Goal: Task Accomplishment & Management: Use online tool/utility

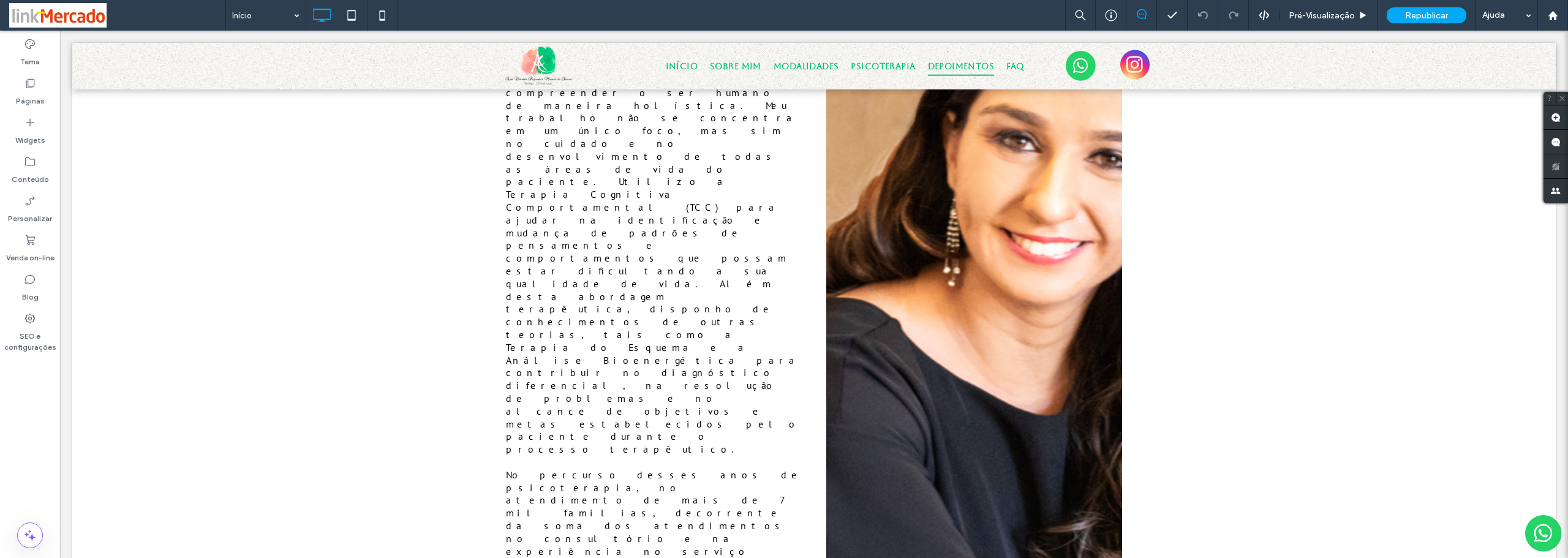
scroll to position [3429, 0]
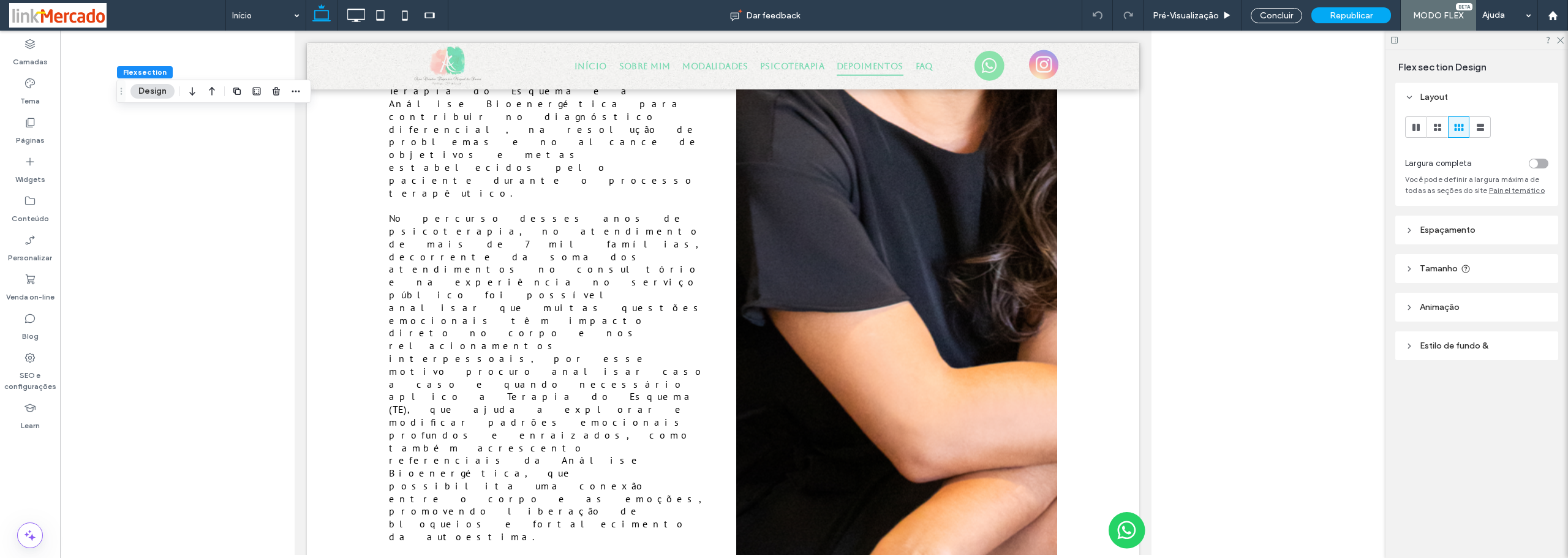
scroll to position [3035, 0]
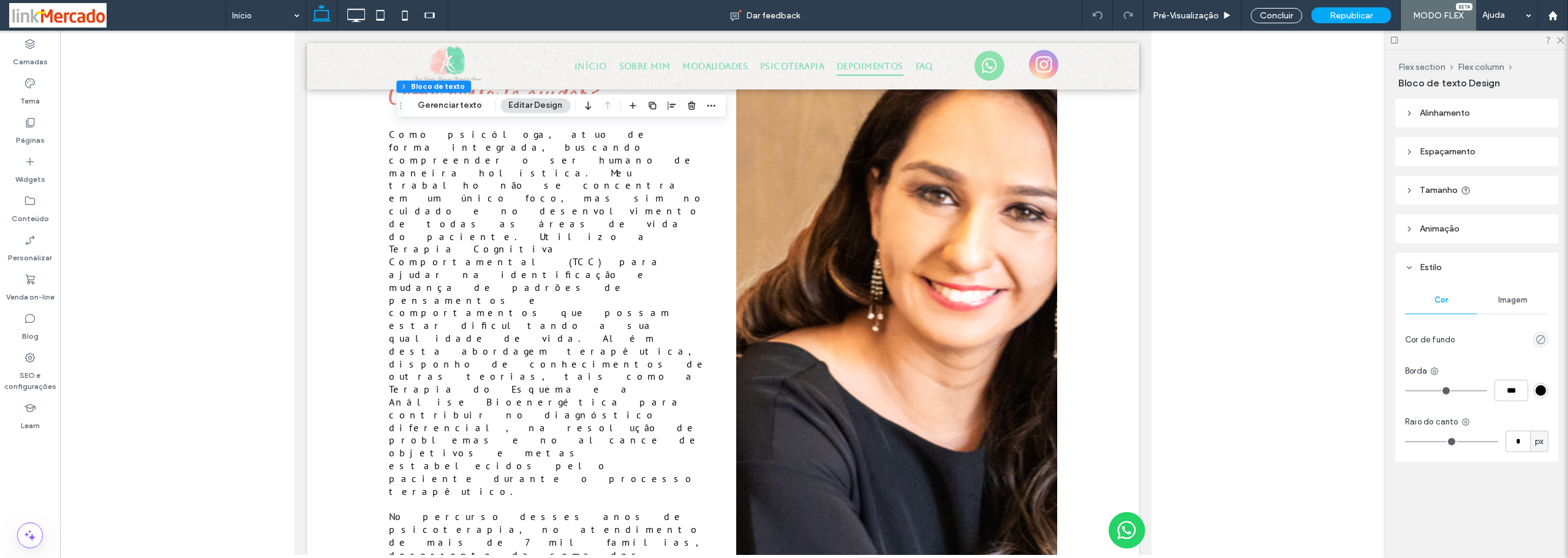
type input "*******"
type input "**"
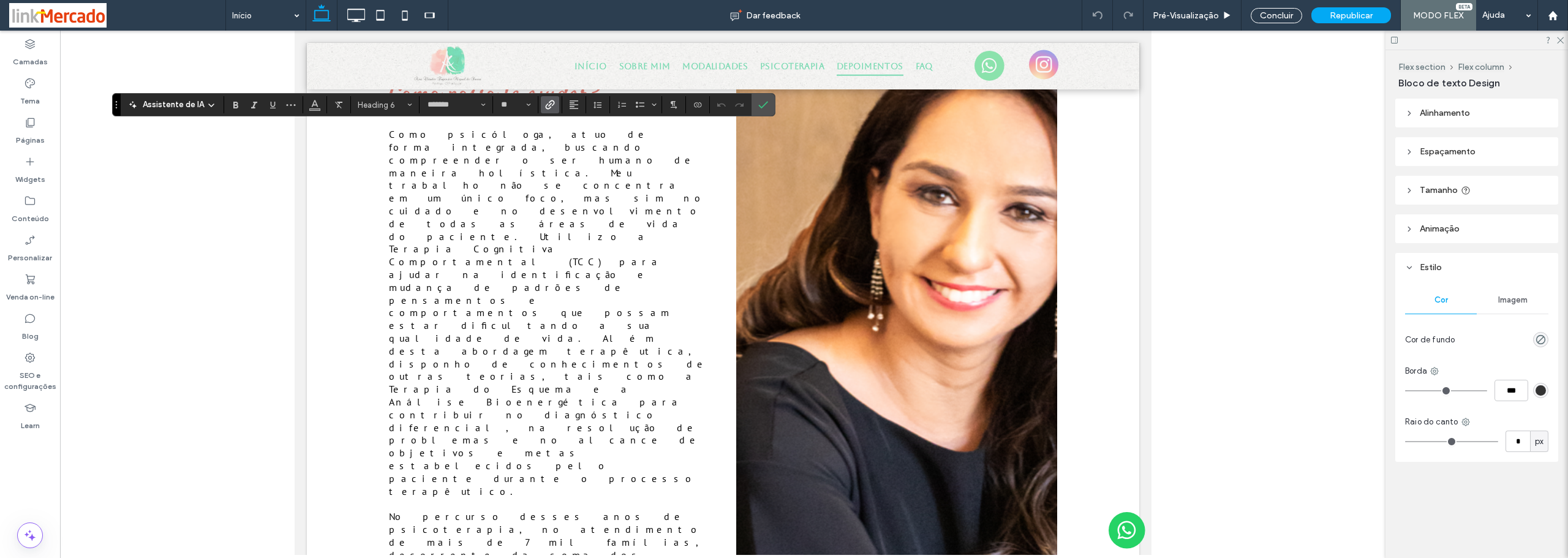
click at [545, 108] on use "Link" at bounding box center [550, 105] width 9 height 9
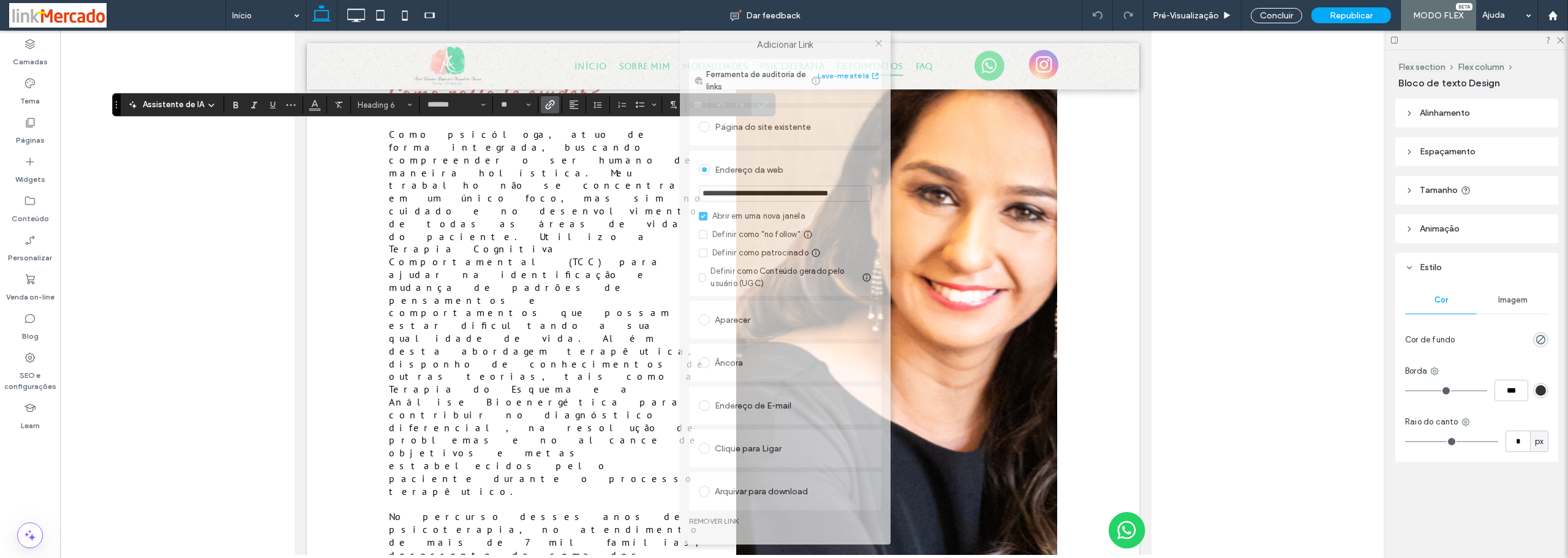
drag, startPoint x: 822, startPoint y: 86, endPoint x: 824, endPoint y: 36, distance: 50.0
click at [823, 25] on body ".wqwq-1{fill:#231f20;} .cls-1q, .cls-2q { fill-rule: evenodd; } .cls-2q { fill:…" at bounding box center [784, 279] width 1568 height 558
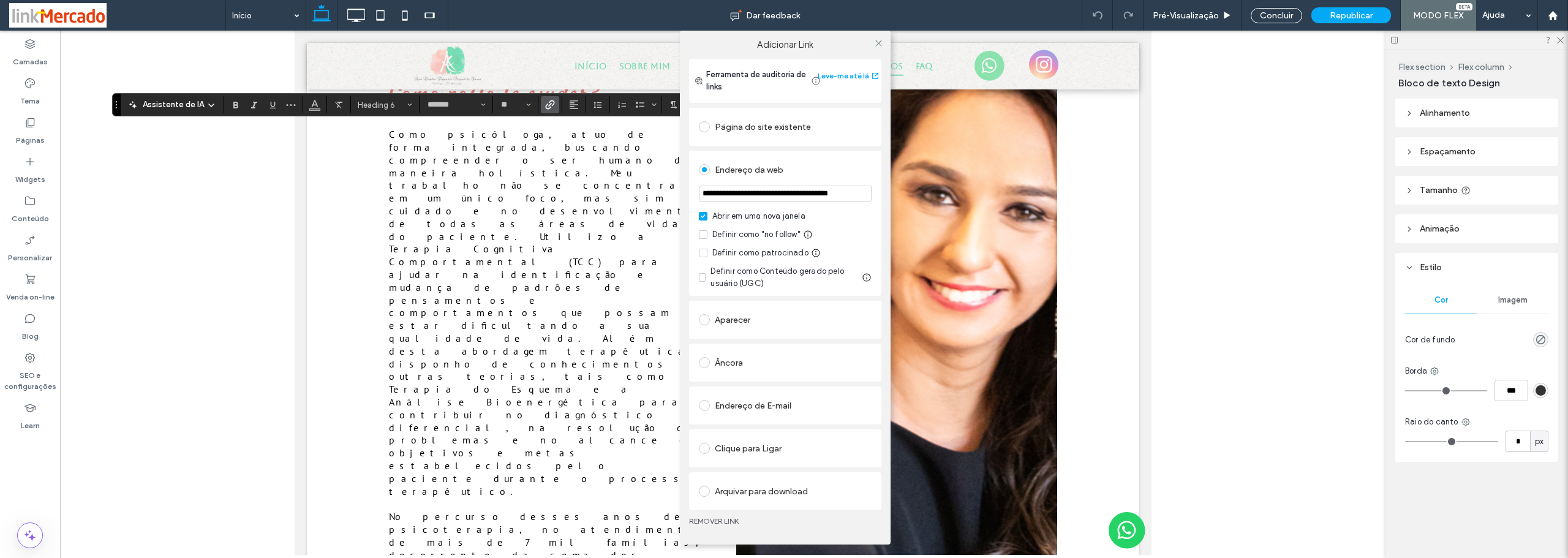
click at [713, 519] on link "REMOVER LINK" at bounding box center [785, 521] width 192 height 10
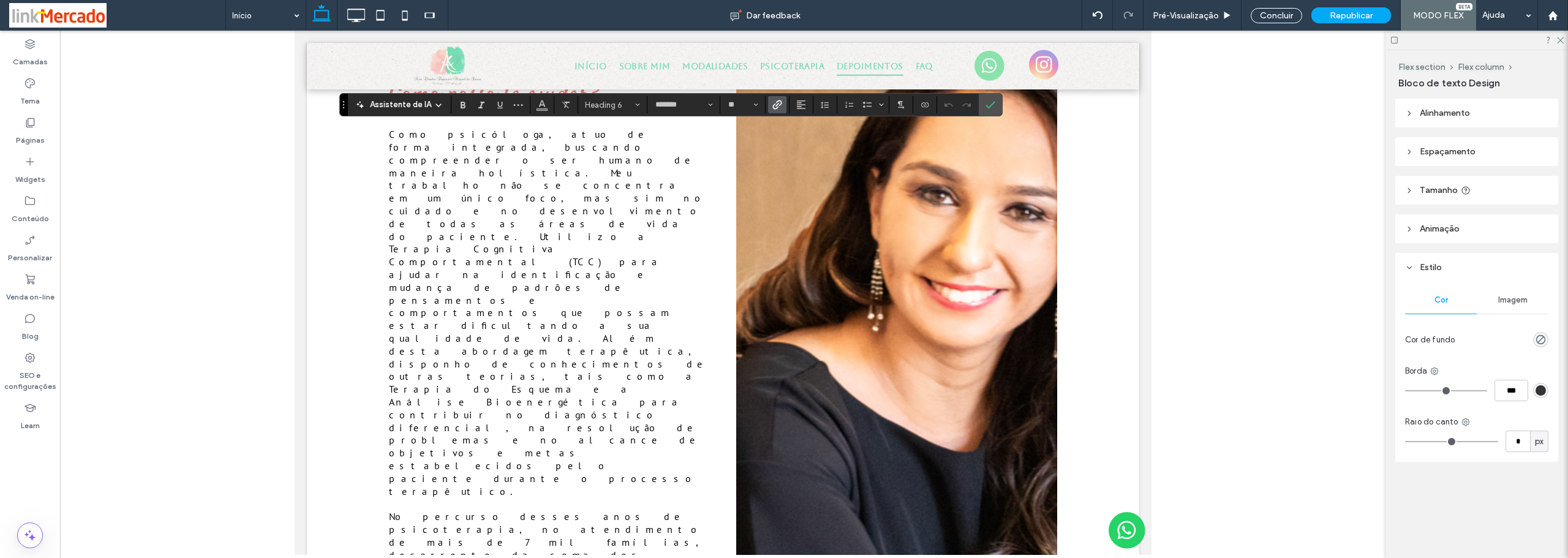
click at [773, 101] on icon "Link" at bounding box center [777, 104] width 10 height 10
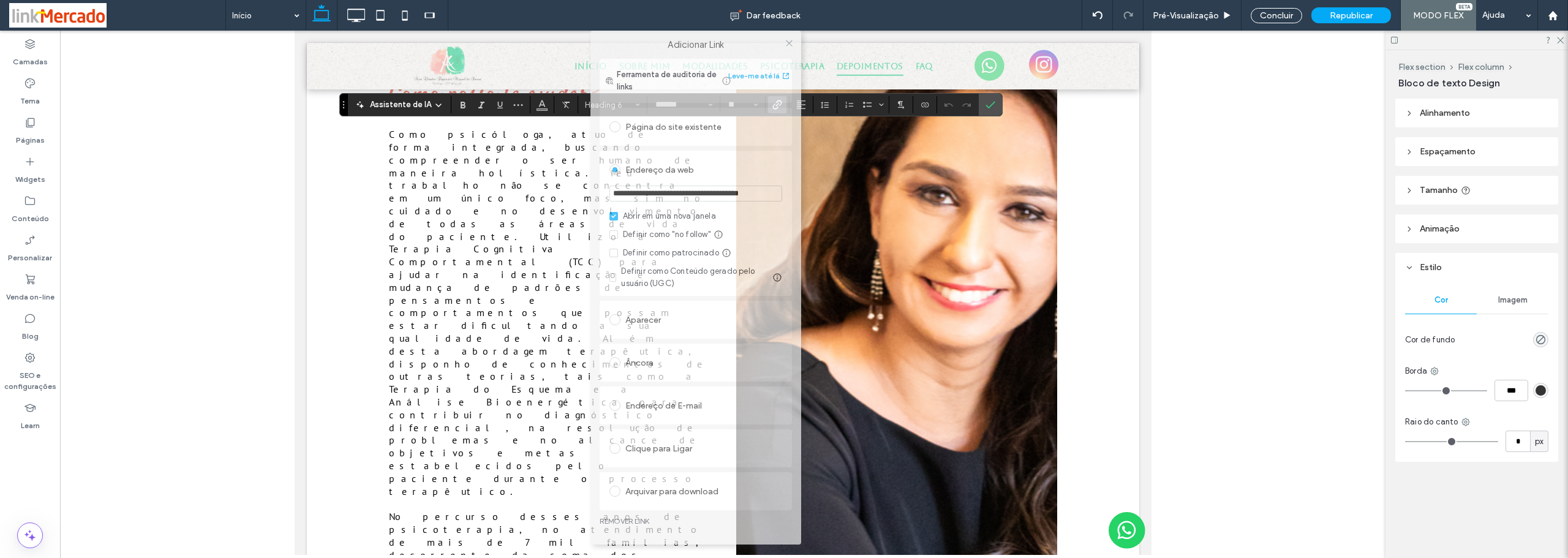
drag, startPoint x: 783, startPoint y: 95, endPoint x: 675, endPoint y: 35, distance: 123.5
click at [676, 31] on div "Adicionar Link" at bounding box center [695, 45] width 211 height 28
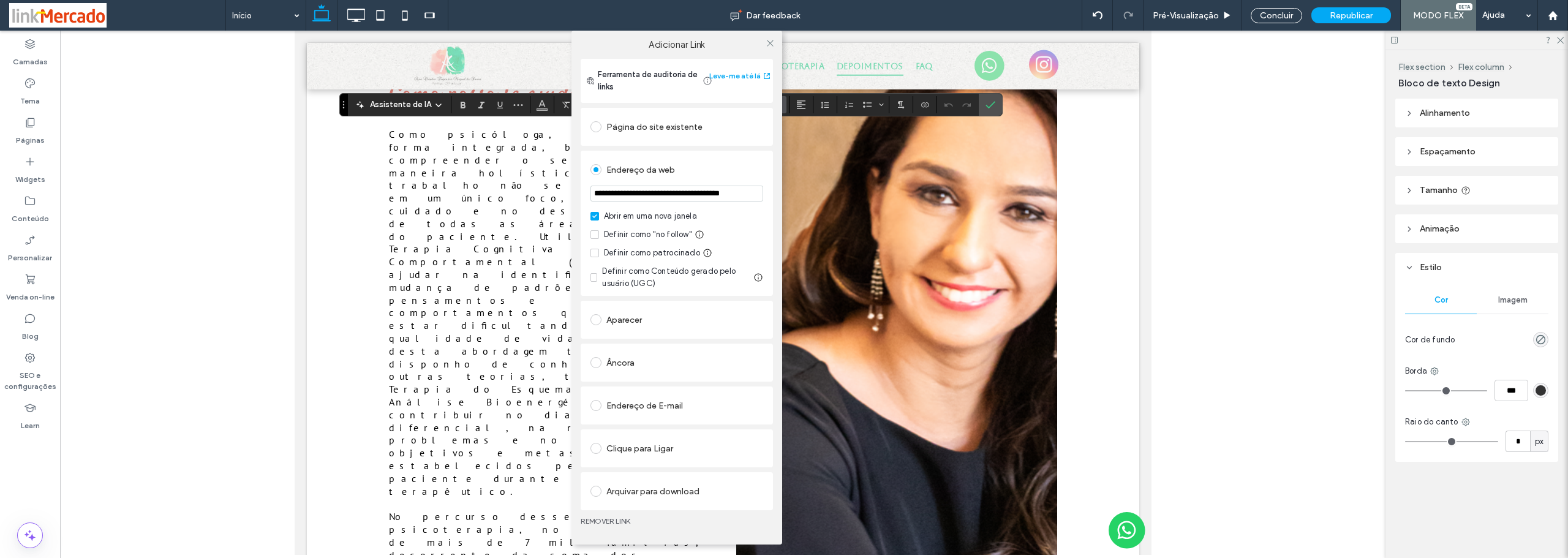
click at [606, 517] on link "REMOVER LINK" at bounding box center [677, 521] width 192 height 10
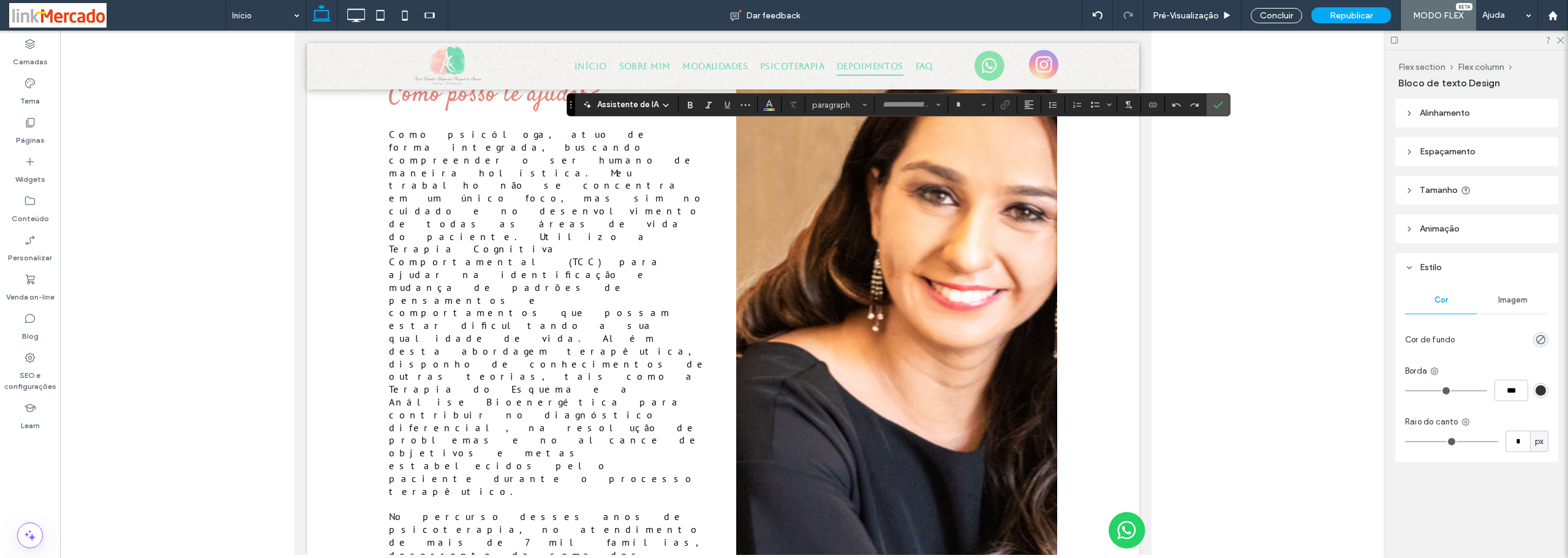
type input "*******"
type input "**"
click at [1003, 107] on icon "Link" at bounding box center [1005, 104] width 10 height 10
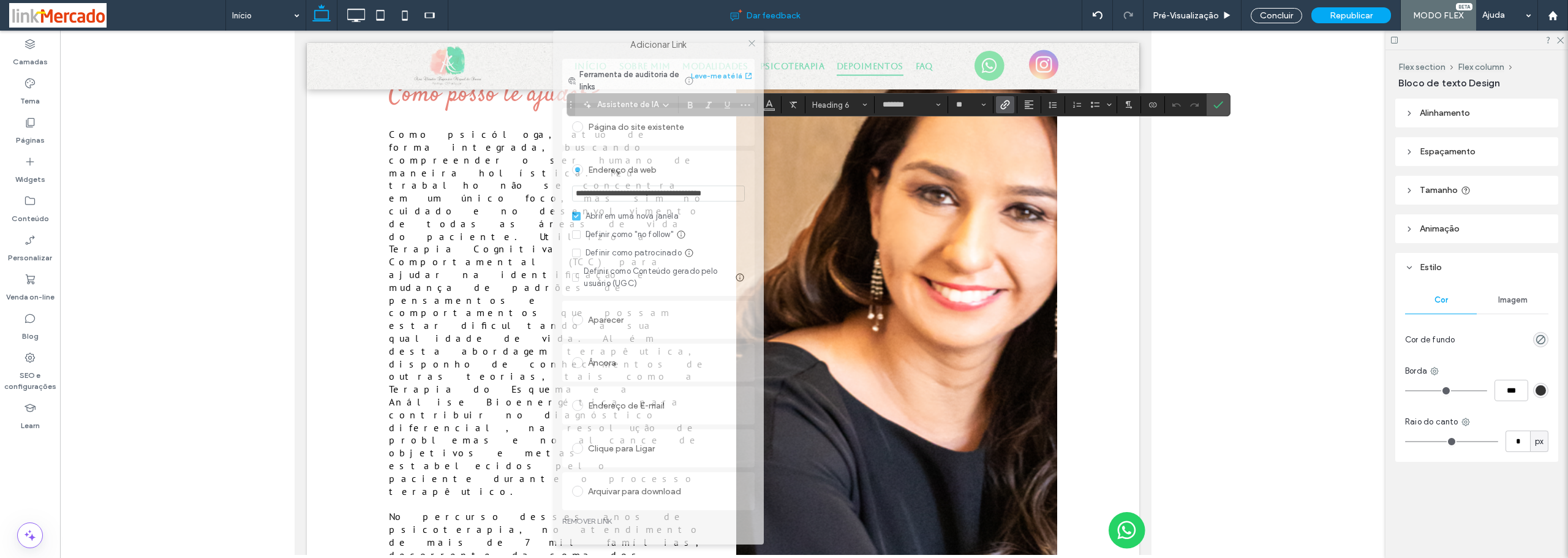
drag, startPoint x: 765, startPoint y: 93, endPoint x: 624, endPoint y: 27, distance: 155.7
click at [625, 26] on body ".wqwq-1{fill:#231f20;} .cls-1q, .cls-2q { fill-rule: evenodd; } .cls-2q { fill:…" at bounding box center [784, 279] width 1568 height 558
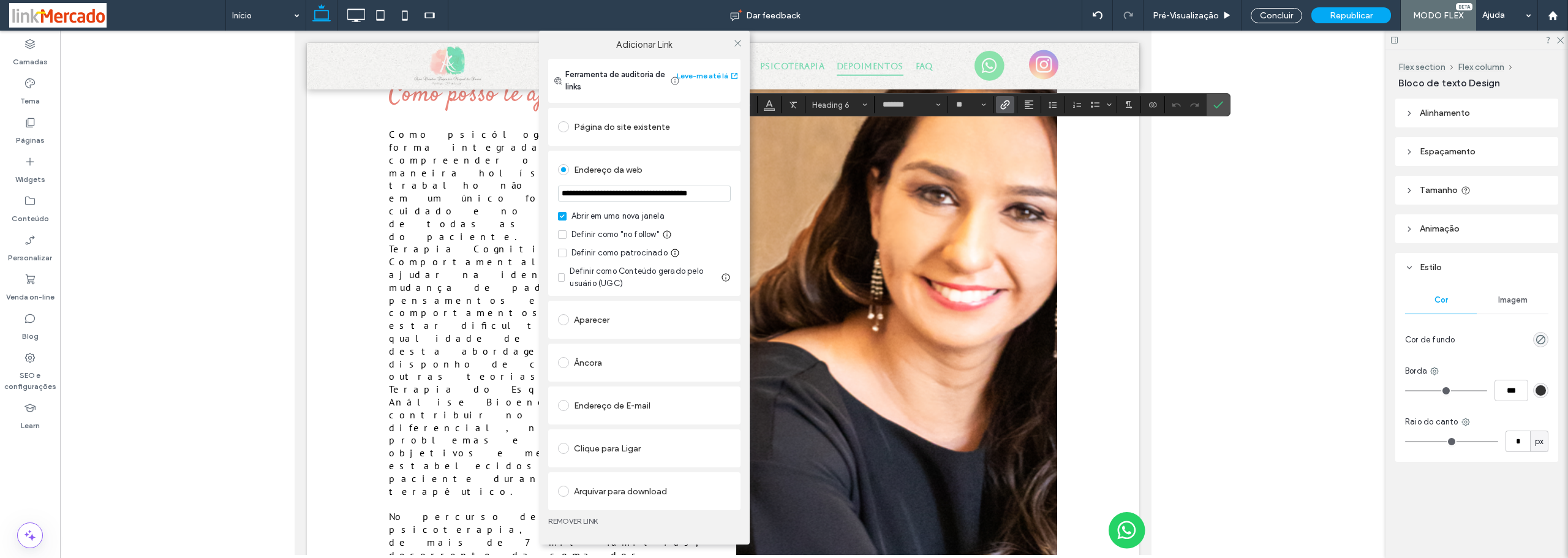
click at [565, 519] on link "REMOVER LINK" at bounding box center [644, 521] width 192 height 10
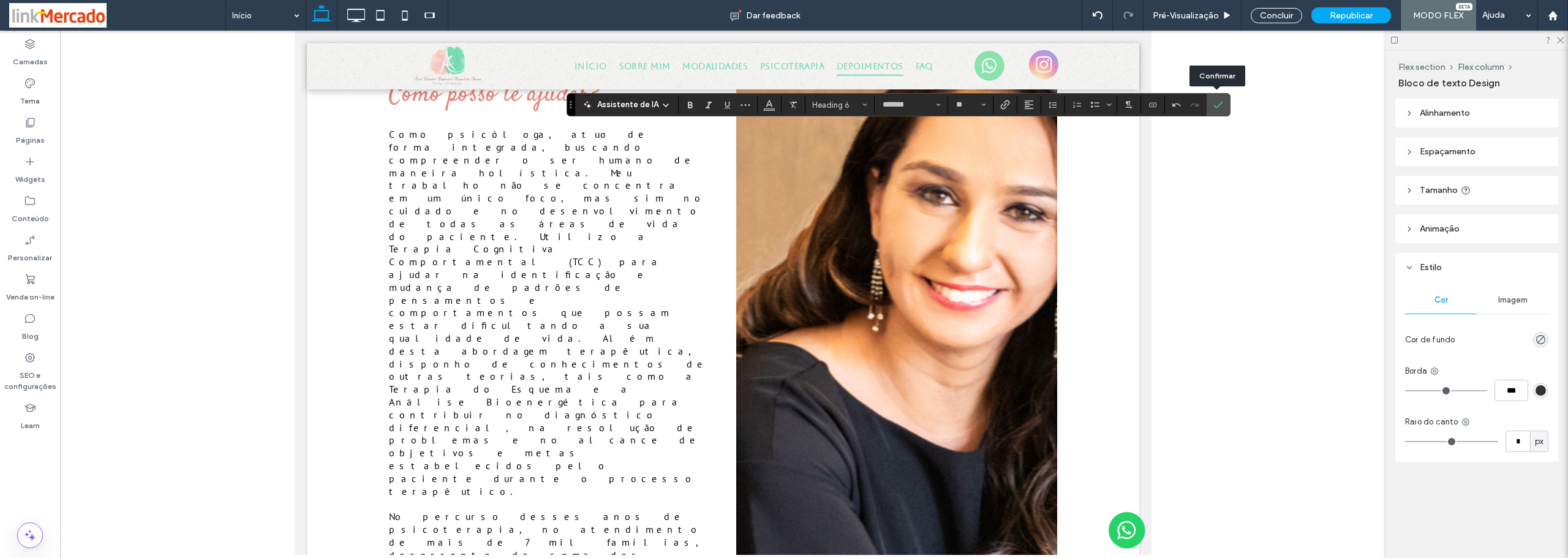
drag, startPoint x: 1220, startPoint y: 102, endPoint x: 1205, endPoint y: 104, distance: 15.1
click at [1219, 104] on use "Confirmar" at bounding box center [1217, 105] width 10 height 7
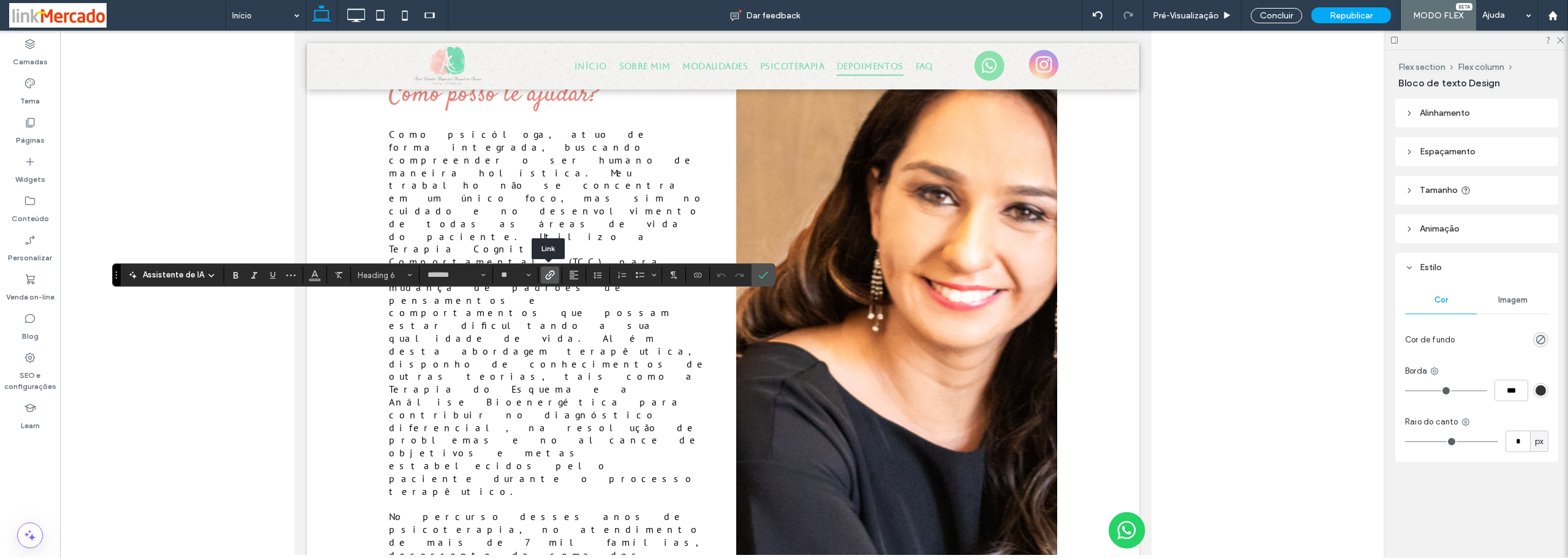
click at [549, 275] on icon "Link" at bounding box center [550, 274] width 10 height 10
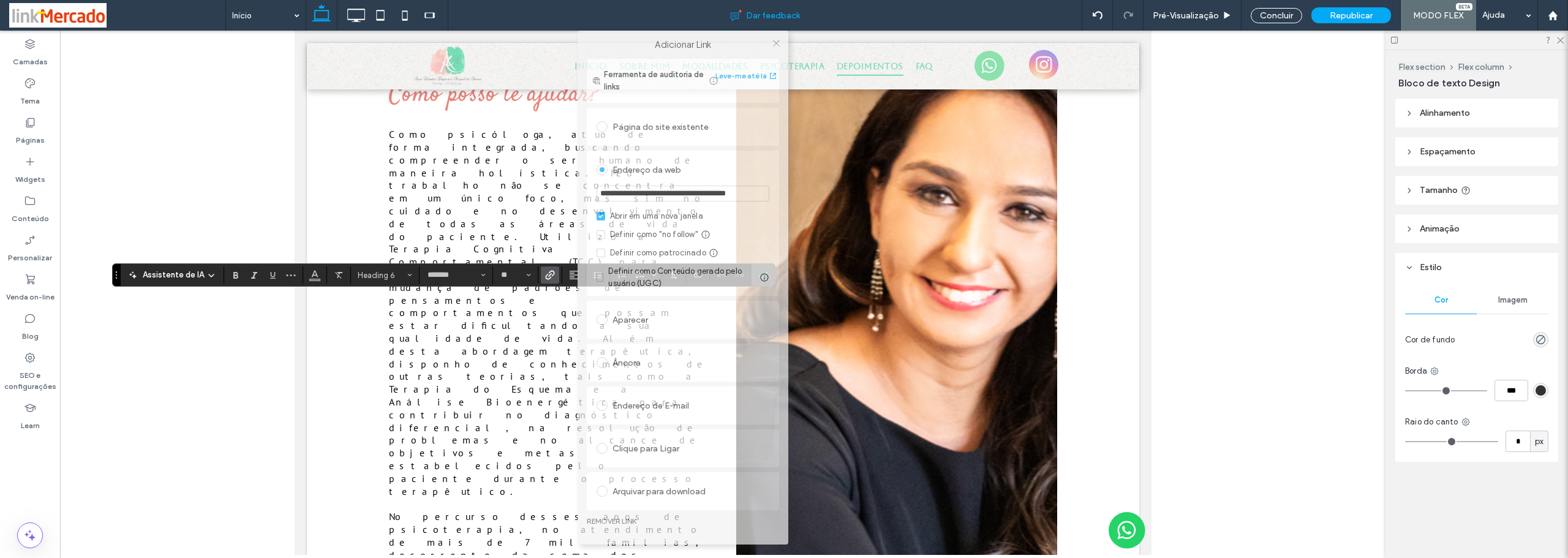
drag, startPoint x: 752, startPoint y: 92, endPoint x: 621, endPoint y: 24, distance: 147.6
click at [621, 24] on body ".wqwq-1{fill:#231f20;} .cls-1q, .cls-2q { fill-rule: evenodd; } .cls-2q { fill:…" at bounding box center [784, 279] width 1568 height 558
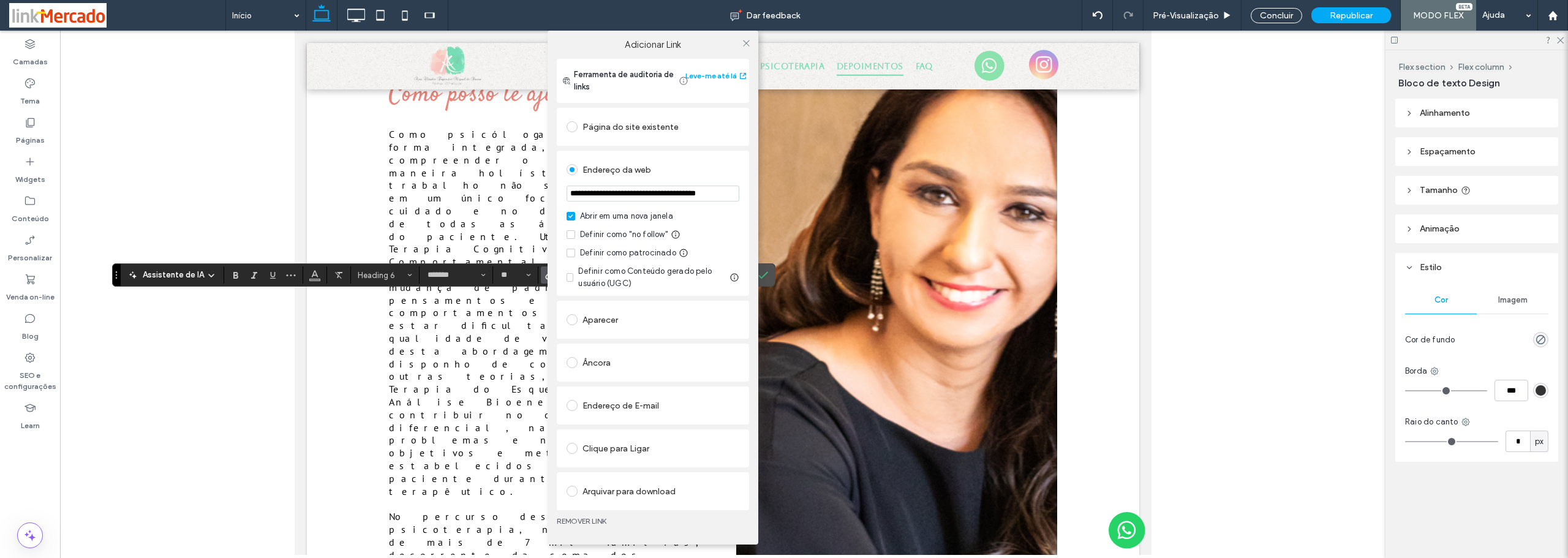
click at [577, 518] on link "REMOVER LINK" at bounding box center [653, 521] width 192 height 10
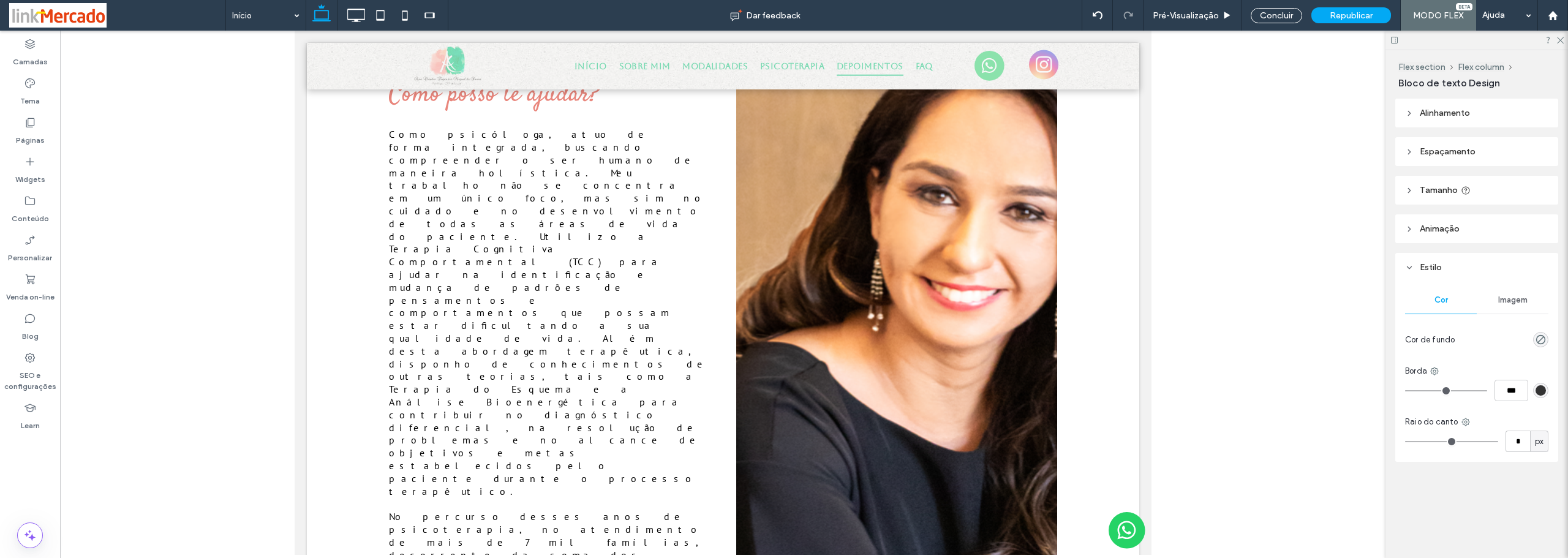
type input "*******"
type input "**"
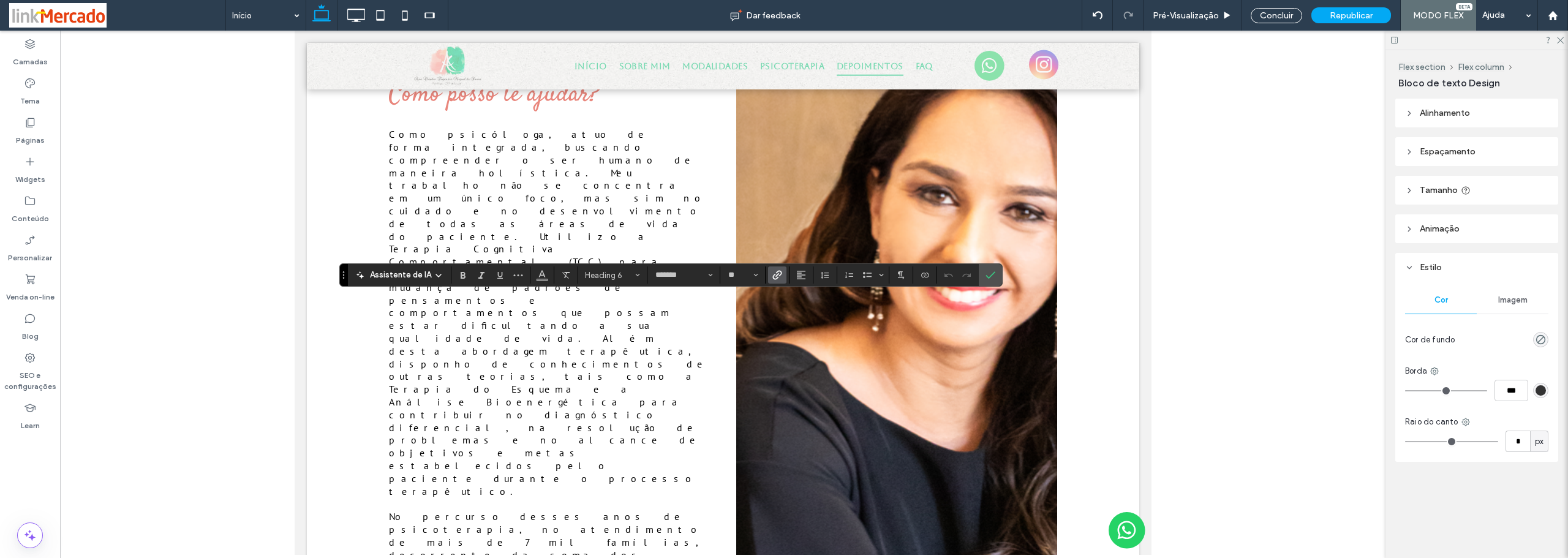
click at [777, 274] on use "Link" at bounding box center [777, 275] width 9 height 9
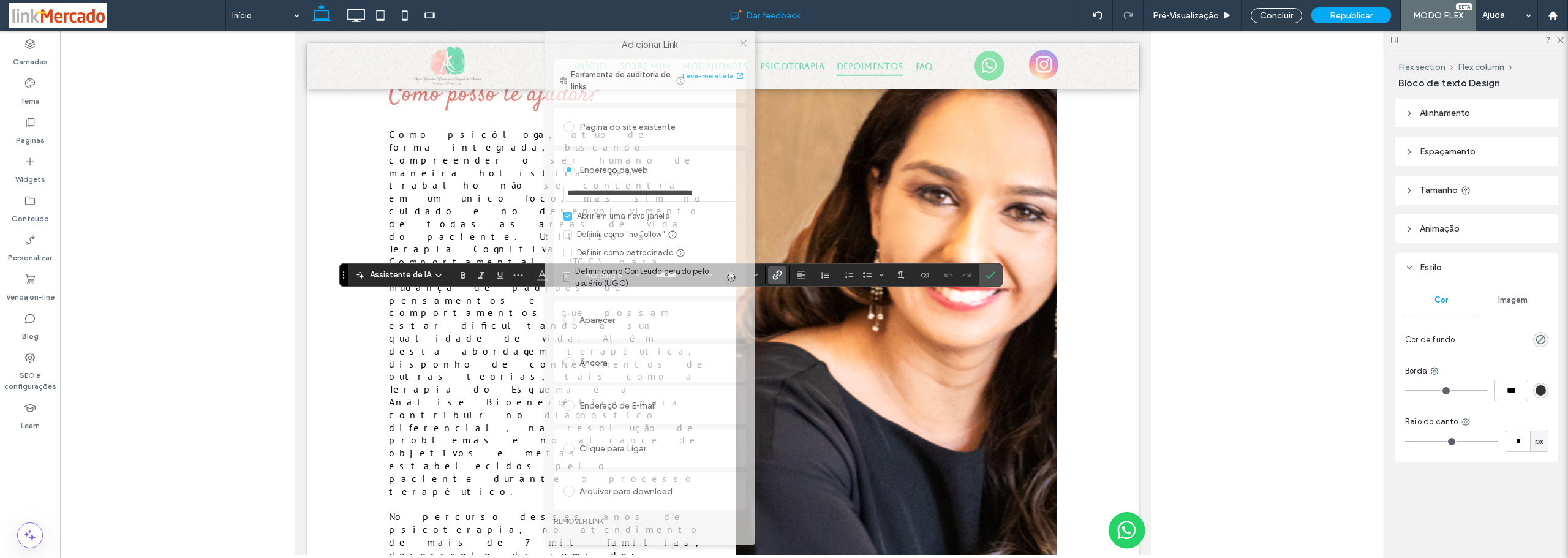
drag, startPoint x: 714, startPoint y: 92, endPoint x: 580, endPoint y: 12, distance: 156.1
click at [580, 12] on body ".wqwq-1{fill:#231f20;} .cls-1q, .cls-2q { fill-rule: evenodd; } .cls-2q { fill:…" at bounding box center [784, 279] width 1568 height 558
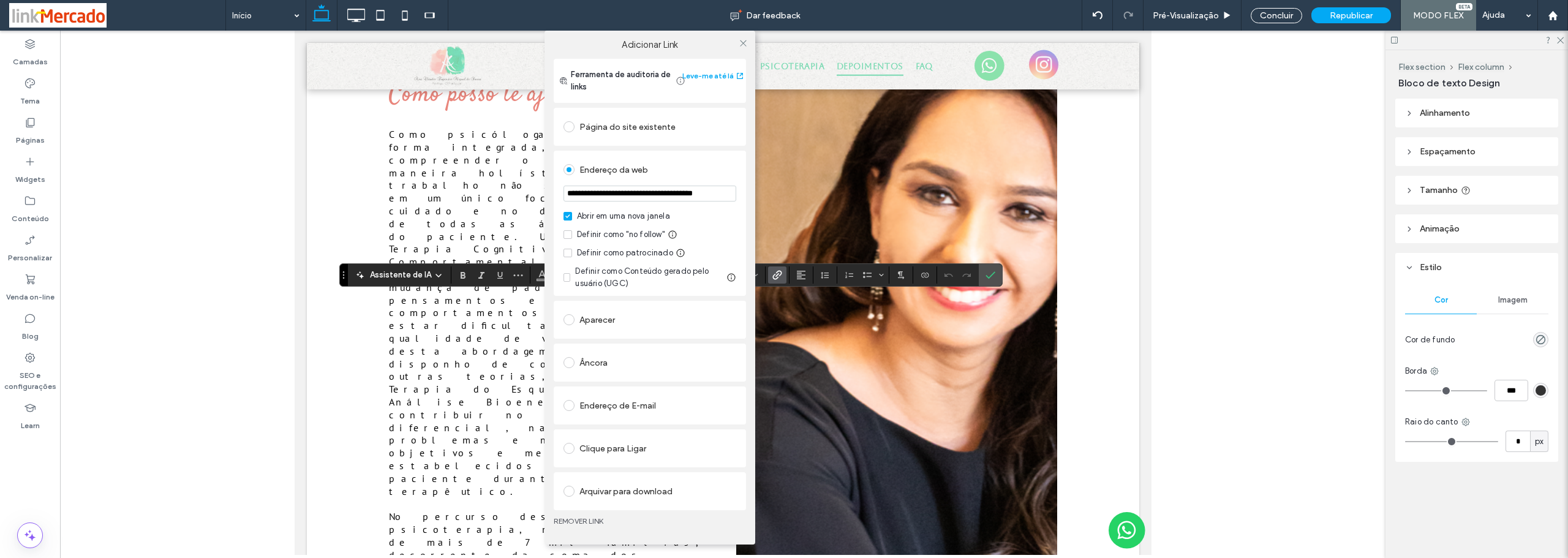
click at [575, 519] on link "REMOVER LINK" at bounding box center [650, 521] width 192 height 10
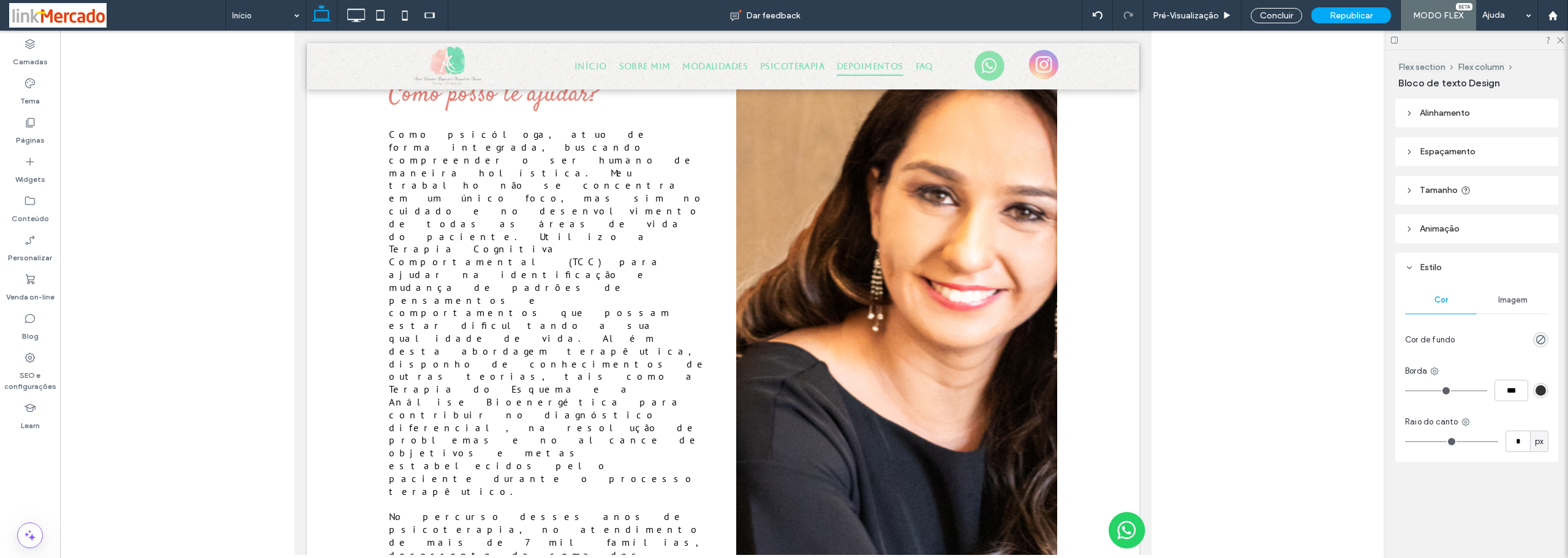
type input "*******"
type input "**"
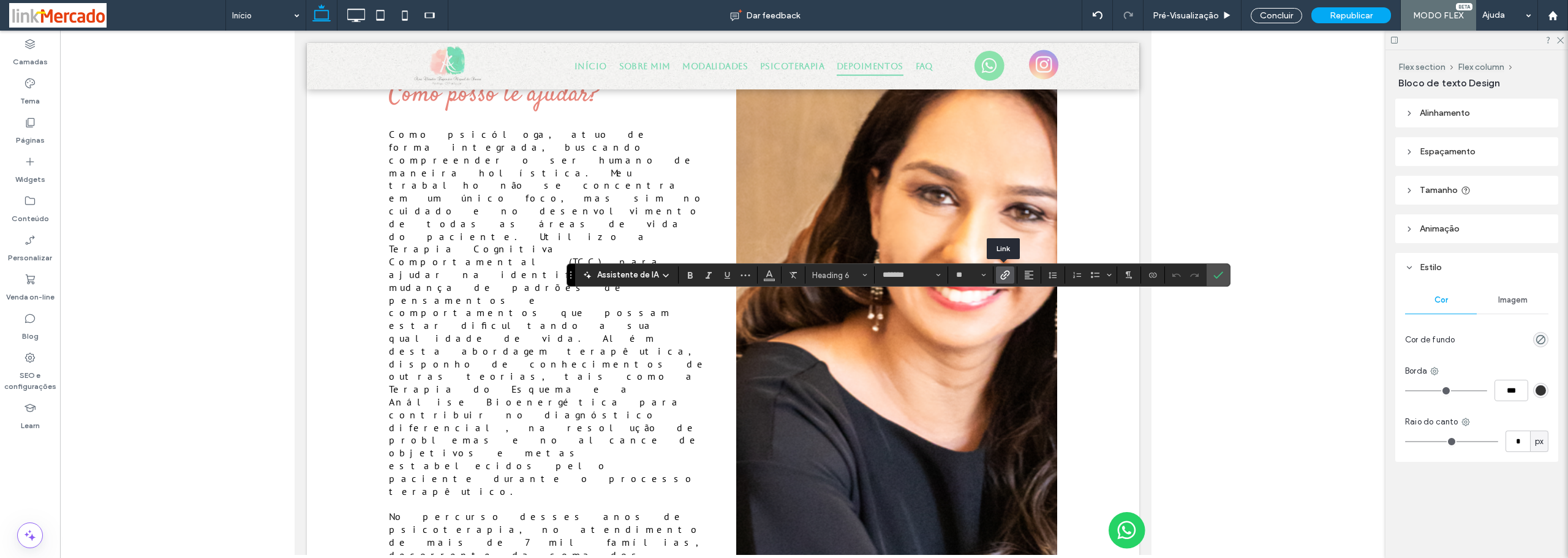
click at [1002, 276] on icon "Link" at bounding box center [1005, 274] width 10 height 10
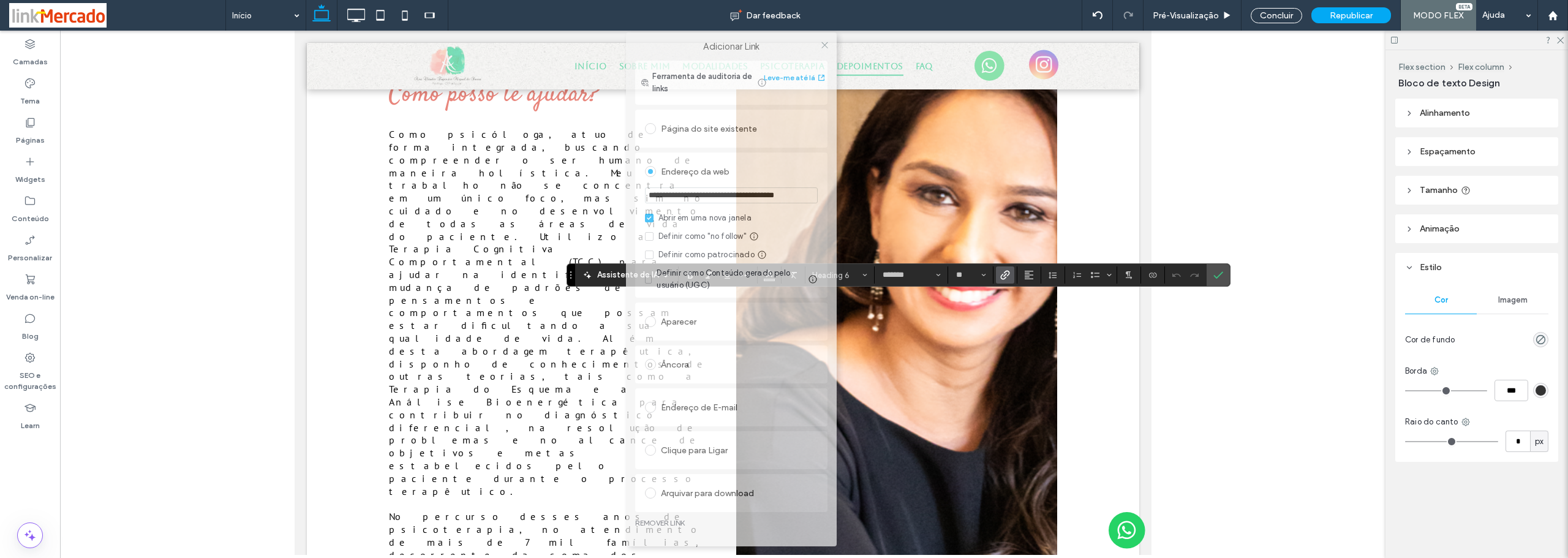
drag, startPoint x: 751, startPoint y: 92, endPoint x: 655, endPoint y: 41, distance: 108.7
click at [664, 20] on body ".wqwq-1{fill:#231f20;} .cls-1q, .cls-2q { fill-rule: evenodd; } .cls-2q { fill:…" at bounding box center [784, 279] width 1568 height 558
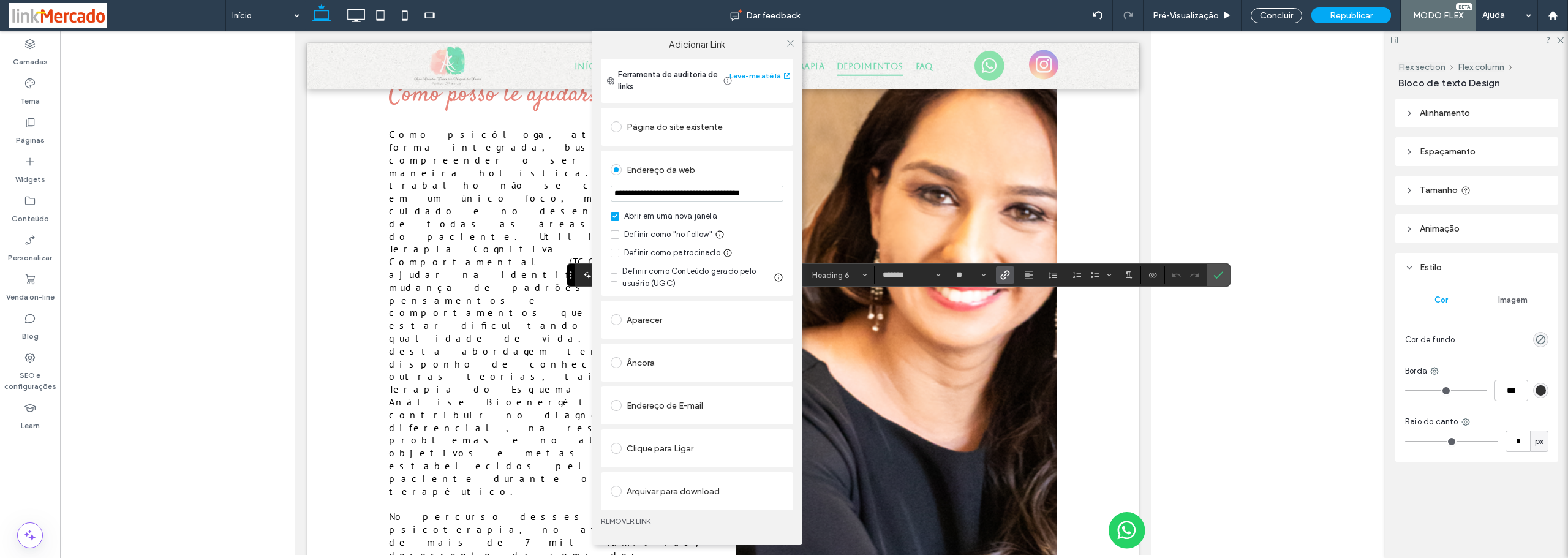
click at [611, 519] on link "REMOVER LINK" at bounding box center [697, 521] width 192 height 10
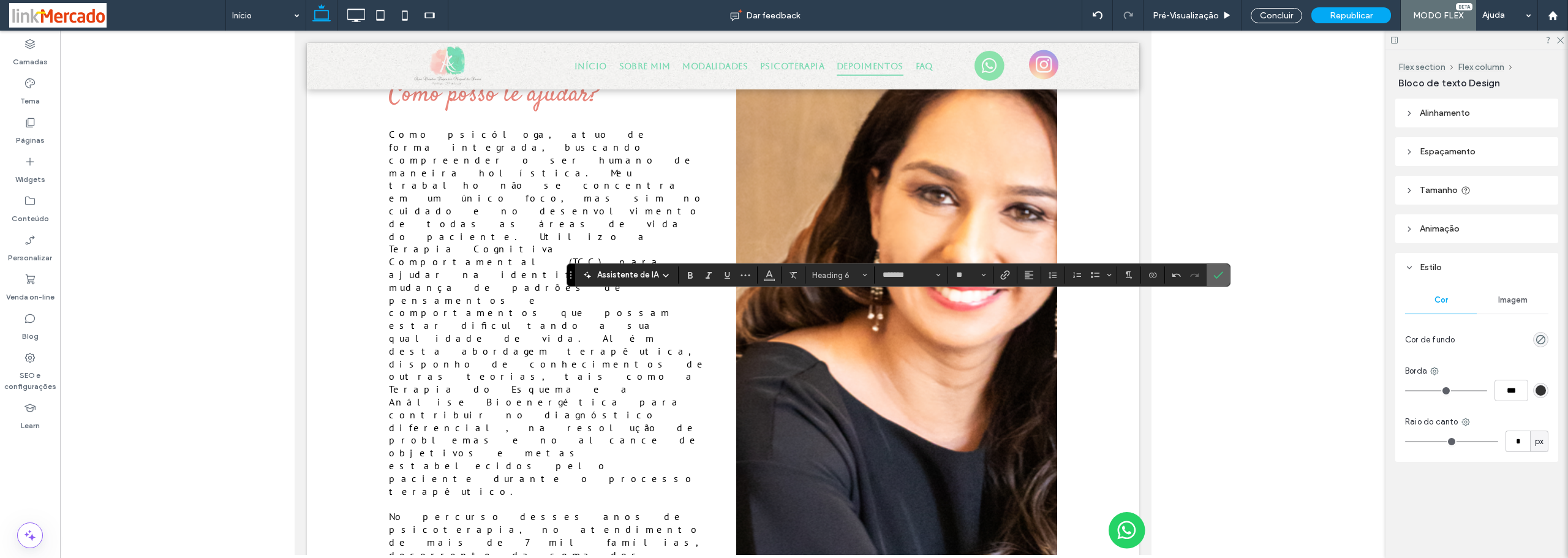
click at [1211, 276] on label "Confirmar" at bounding box center [1218, 275] width 19 height 22
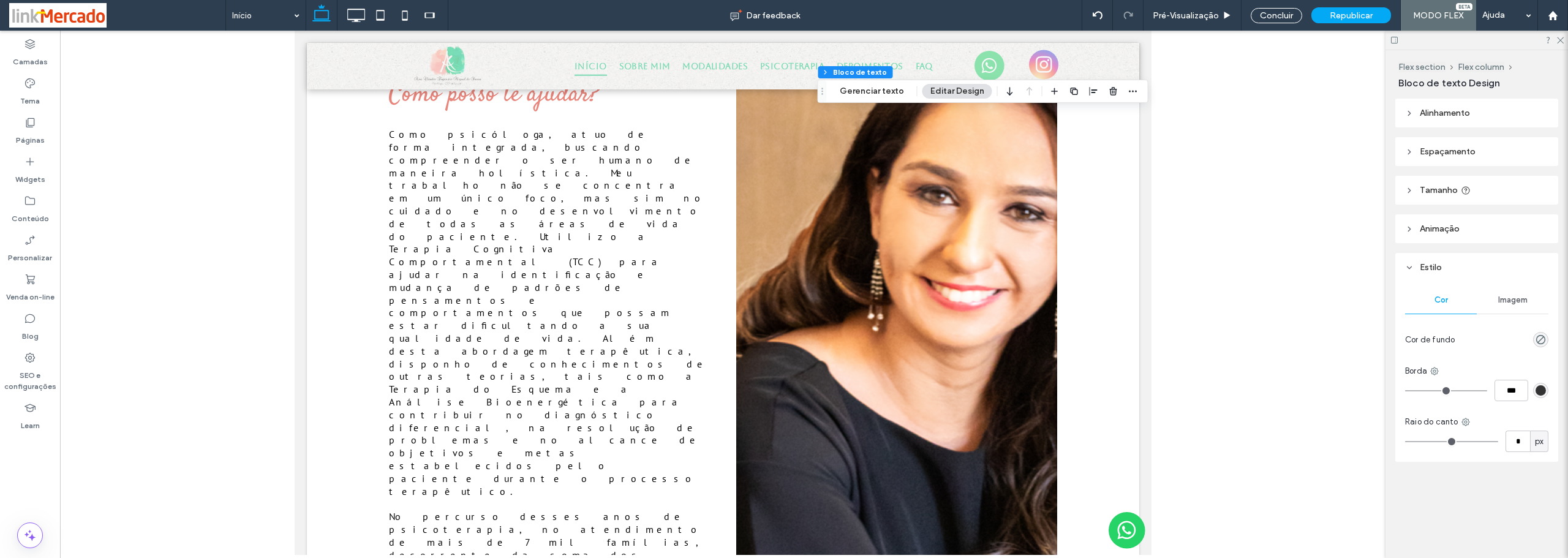
scroll to position [3280, 0]
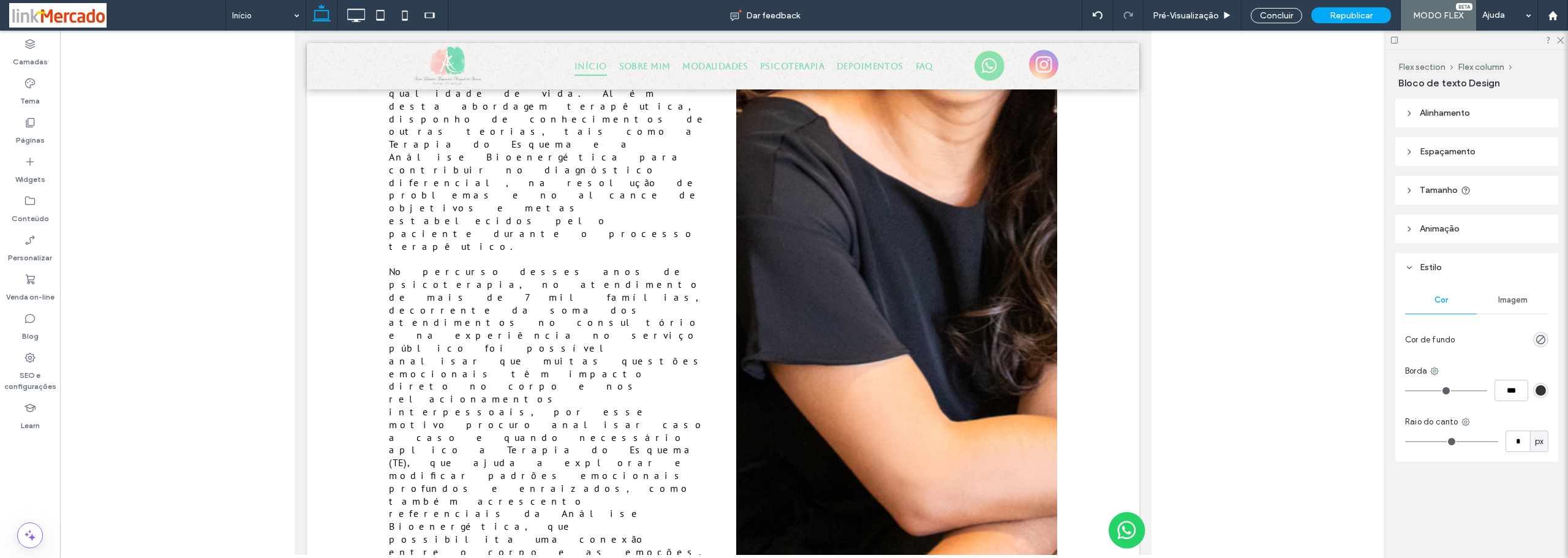
type input "*******"
type input "**"
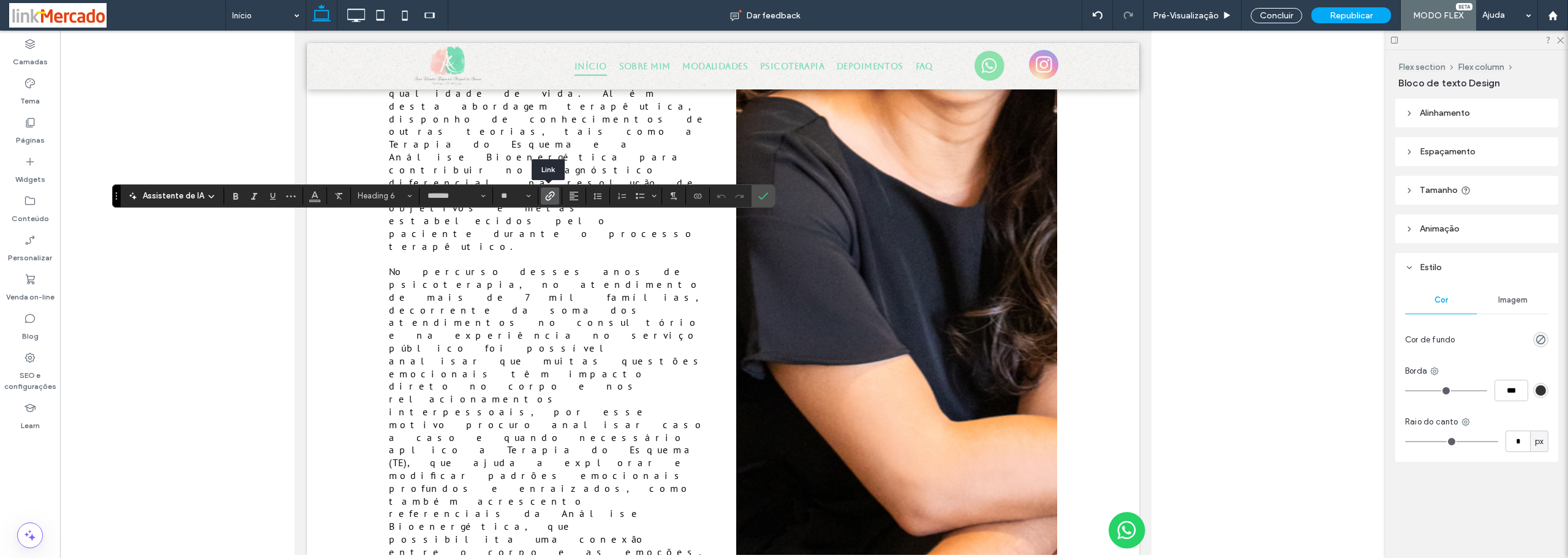
click at [548, 196] on use "Link" at bounding box center [550, 195] width 9 height 9
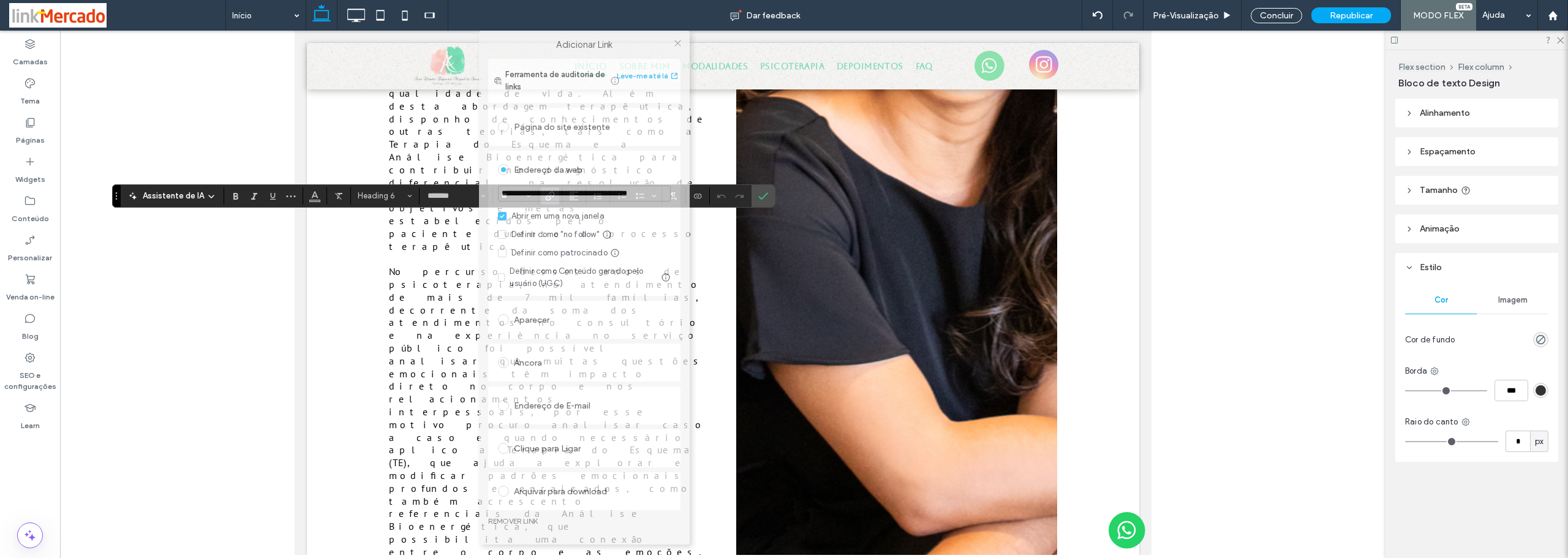
drag, startPoint x: 722, startPoint y: 89, endPoint x: 510, endPoint y: 41, distance: 217.4
click at [517, 34] on div "Adicionar Link" at bounding box center [584, 45] width 211 height 28
click at [497, 517] on link "REMOVER LINK" at bounding box center [579, 521] width 192 height 10
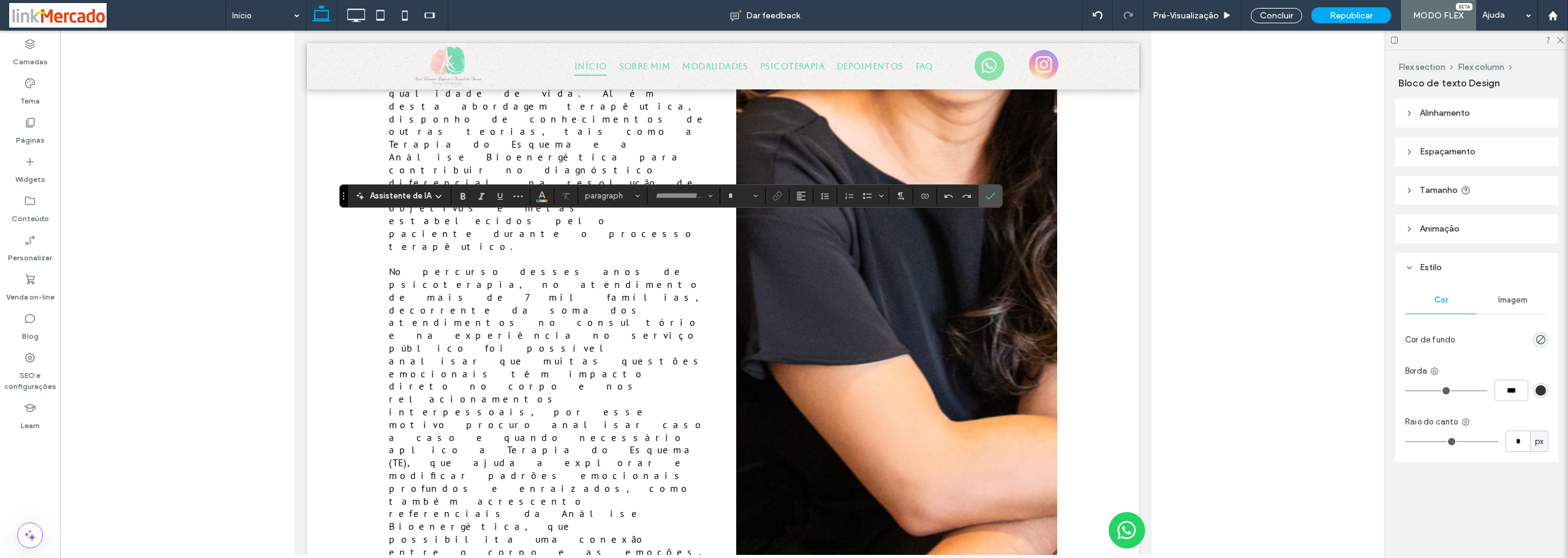
type input "*******"
type input "**"
click at [779, 197] on icon "Link" at bounding box center [777, 195] width 10 height 10
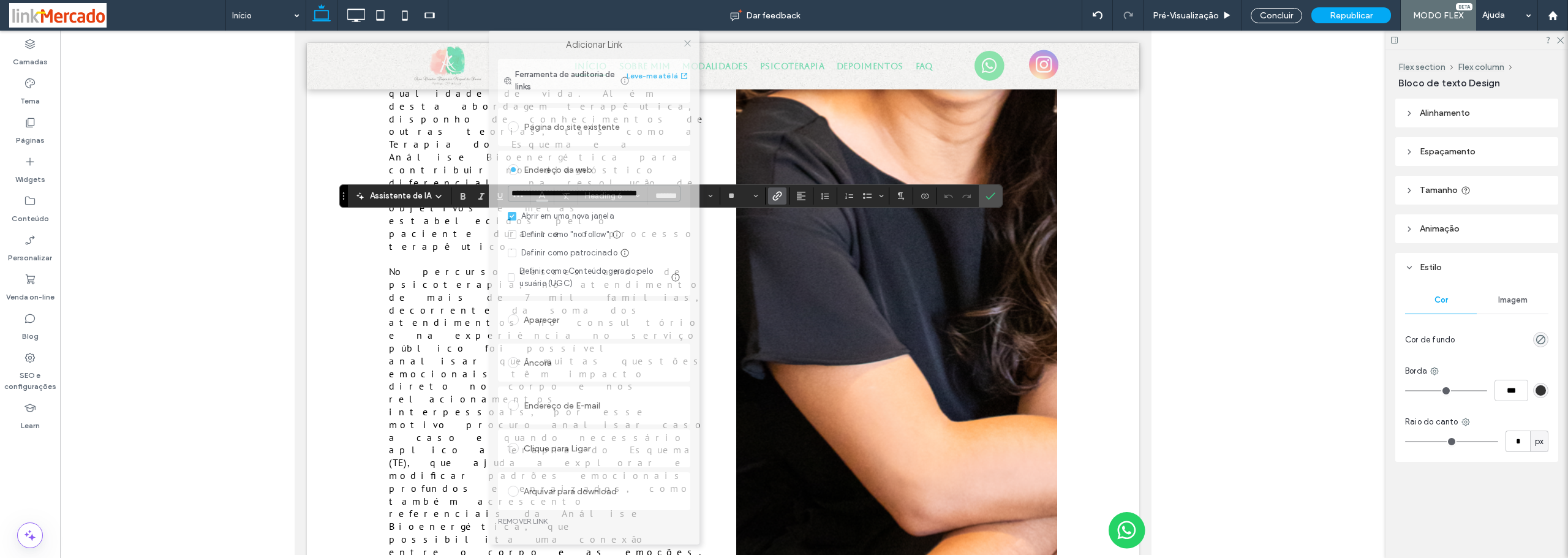
drag, startPoint x: 728, startPoint y: 88, endPoint x: 544, endPoint y: 94, distance: 184.1
click at [537, 37] on div "Adicionar Link" at bounding box center [594, 45] width 211 height 28
click at [522, 523] on link "REMOVER LINK" at bounding box center [594, 521] width 192 height 10
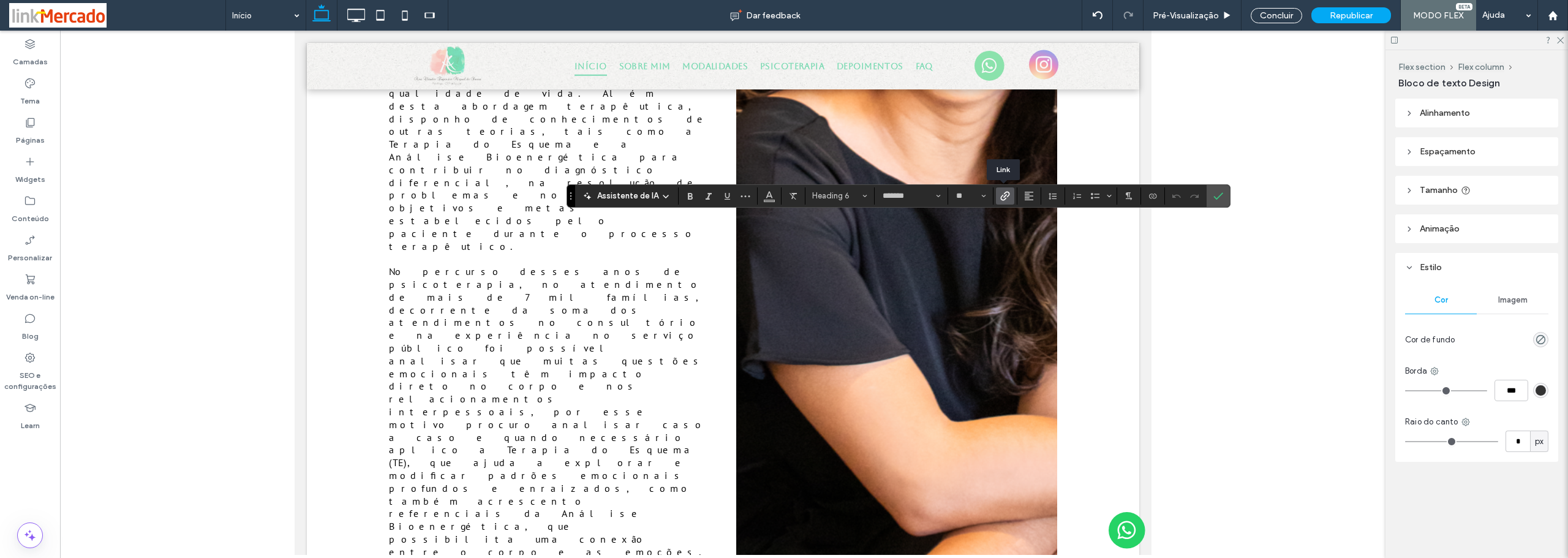
click at [1003, 197] on icon "Link" at bounding box center [1005, 195] width 10 height 10
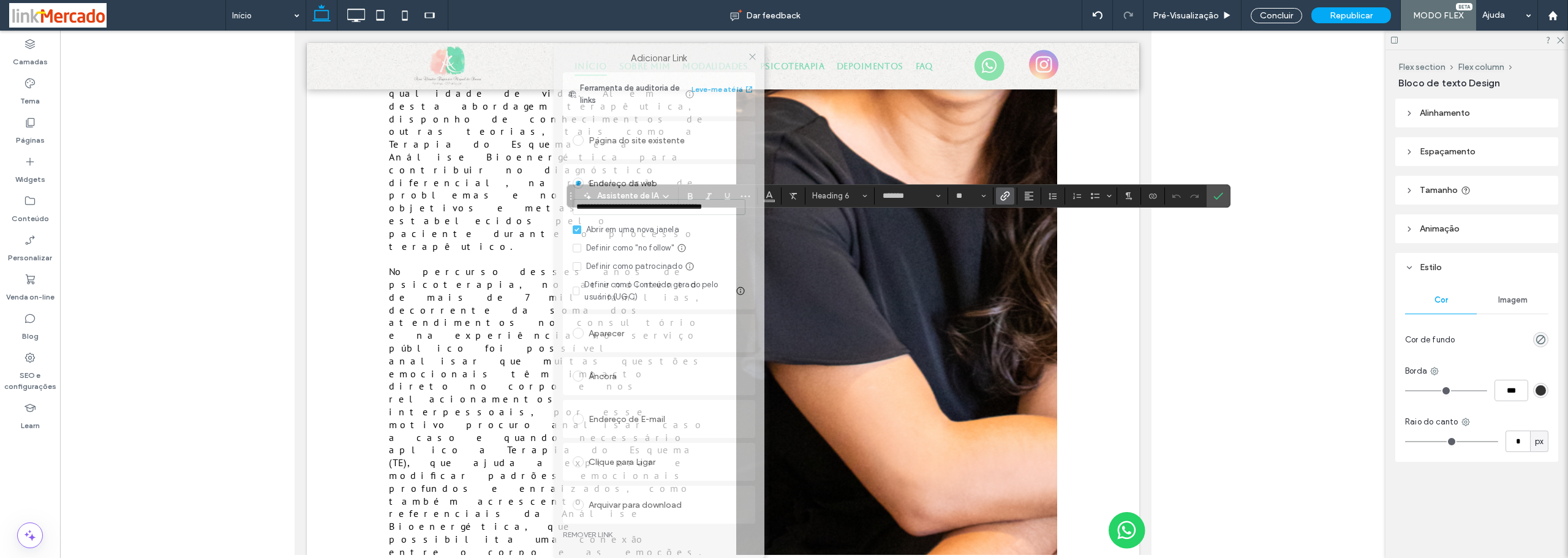
drag, startPoint x: 741, startPoint y: 93, endPoint x: 592, endPoint y: 62, distance: 152.2
click at [594, 62] on label "Adicionar Link" at bounding box center [659, 58] width 193 height 11
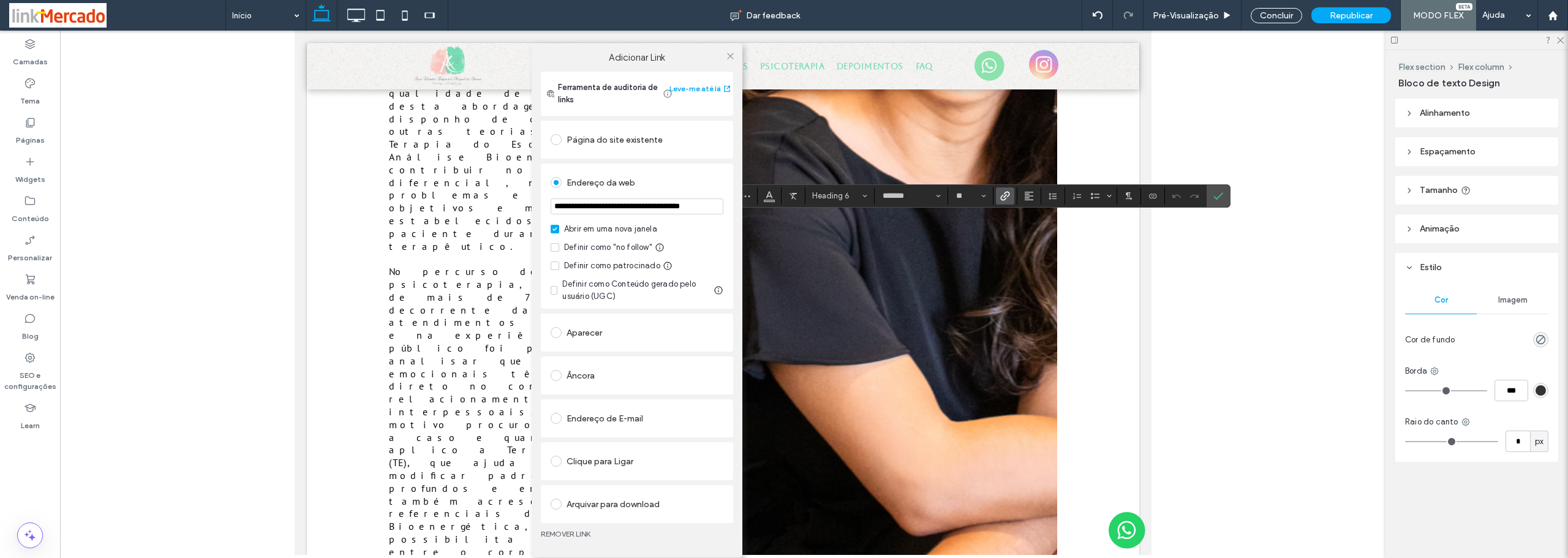
click at [561, 531] on link "REMOVER LINK" at bounding box center [637, 534] width 192 height 10
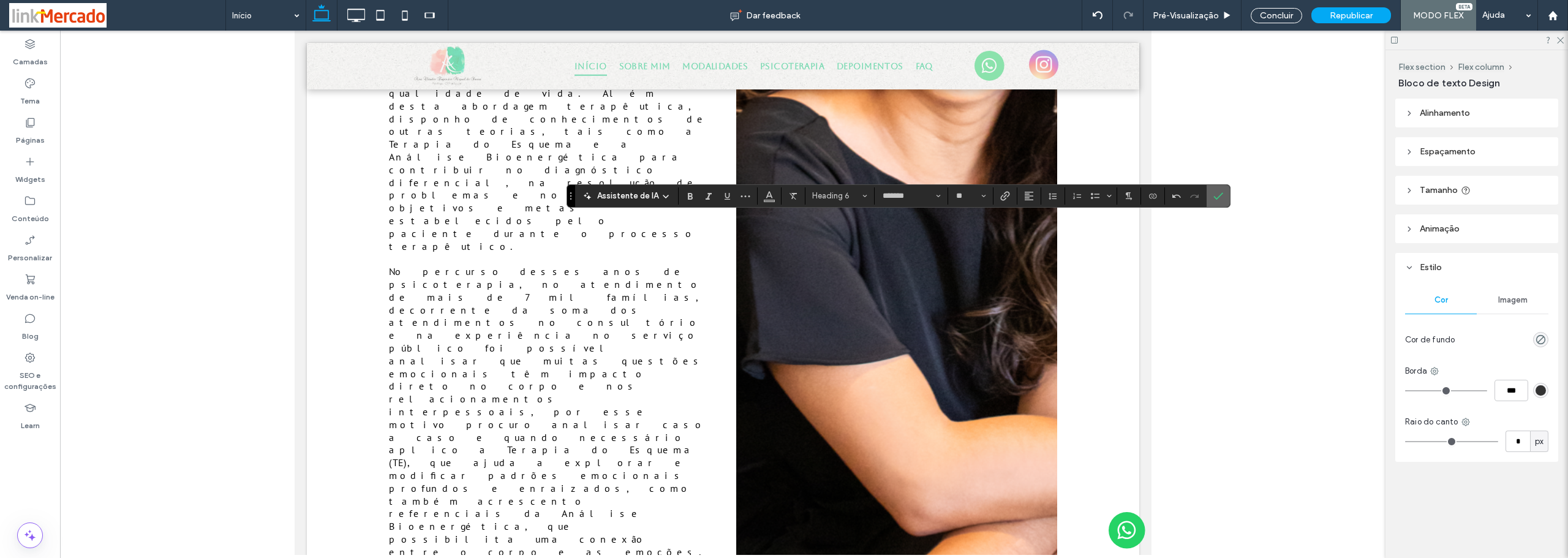
click at [1214, 195] on icon "Confirmar" at bounding box center [1217, 195] width 10 height 10
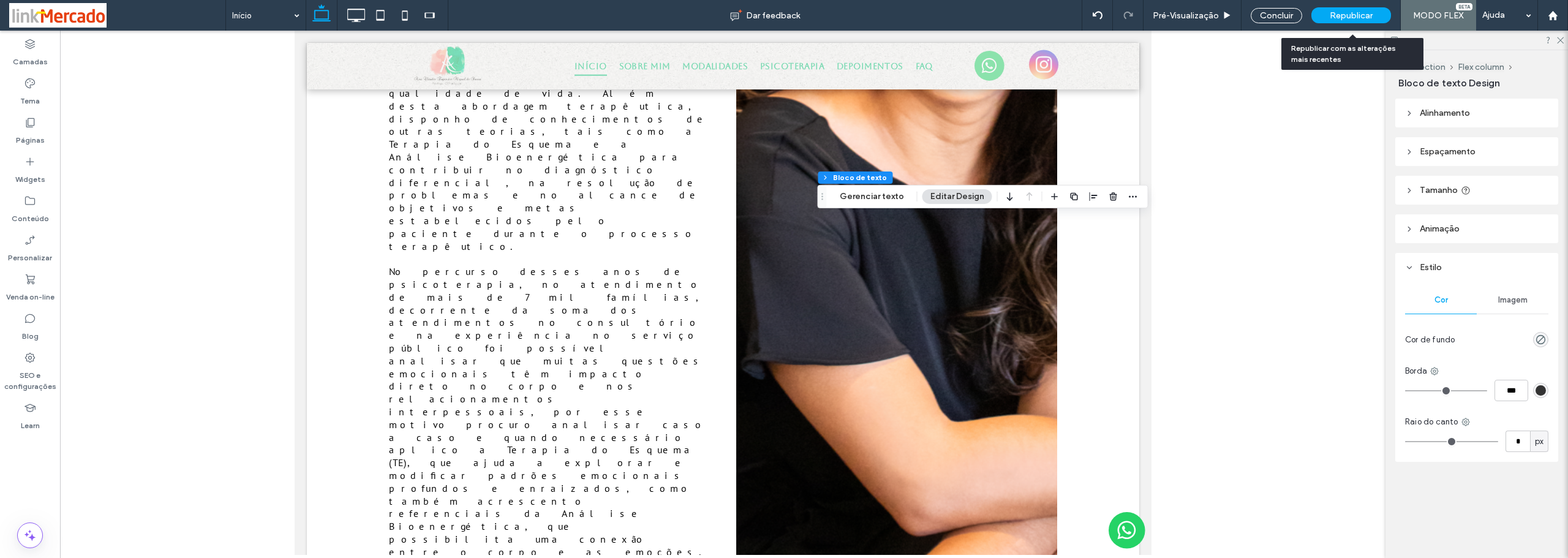
click at [1331, 17] on span "Republicar" at bounding box center [1351, 15] width 43 height 10
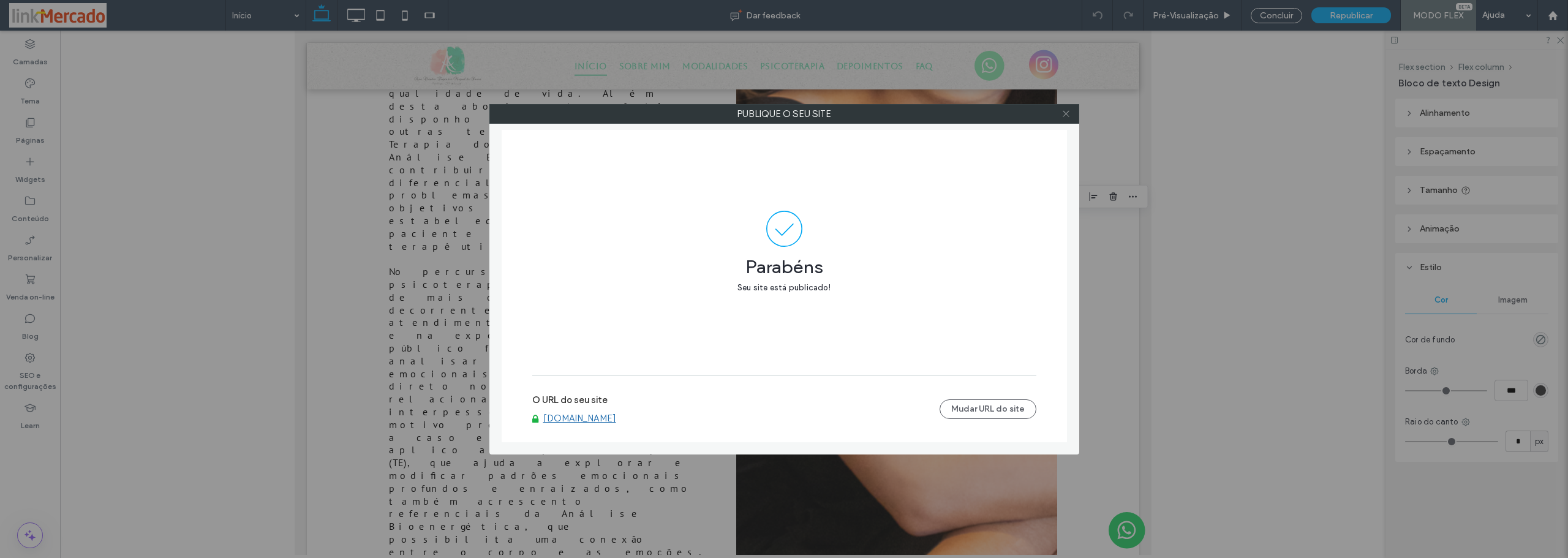
click at [1065, 114] on icon at bounding box center [1066, 113] width 9 height 9
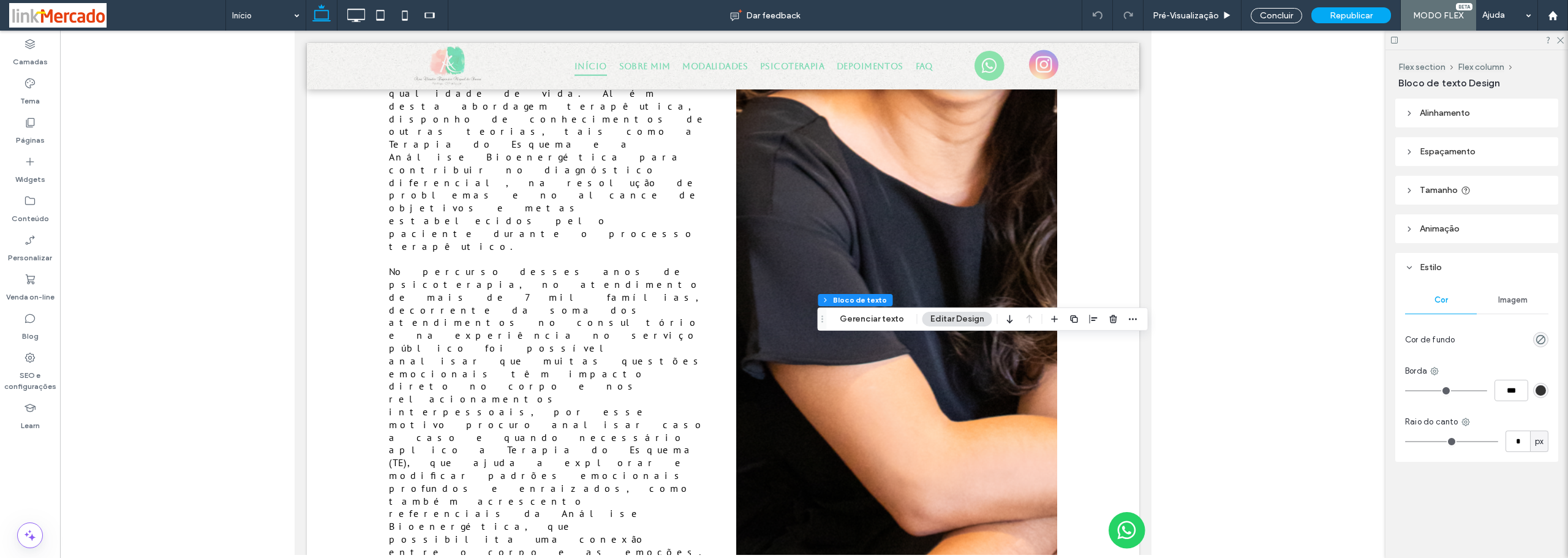
scroll to position [3035, 0]
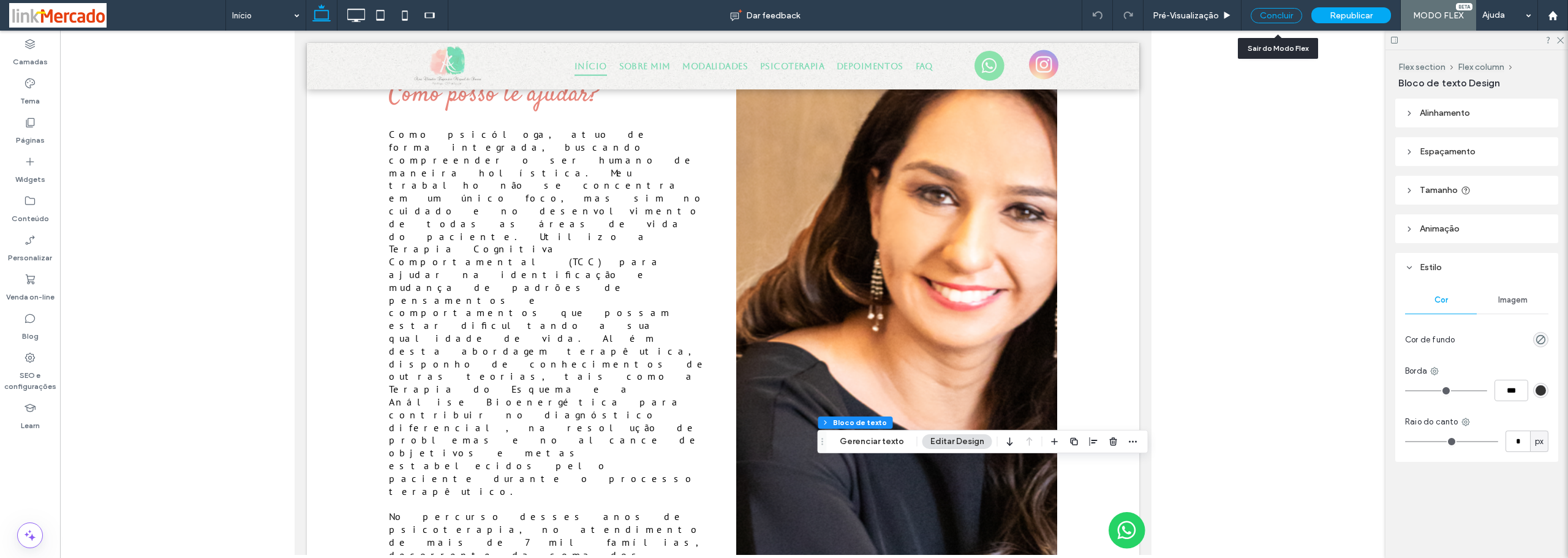
click at [1273, 17] on div "Concluir" at bounding box center [1276, 15] width 52 height 15
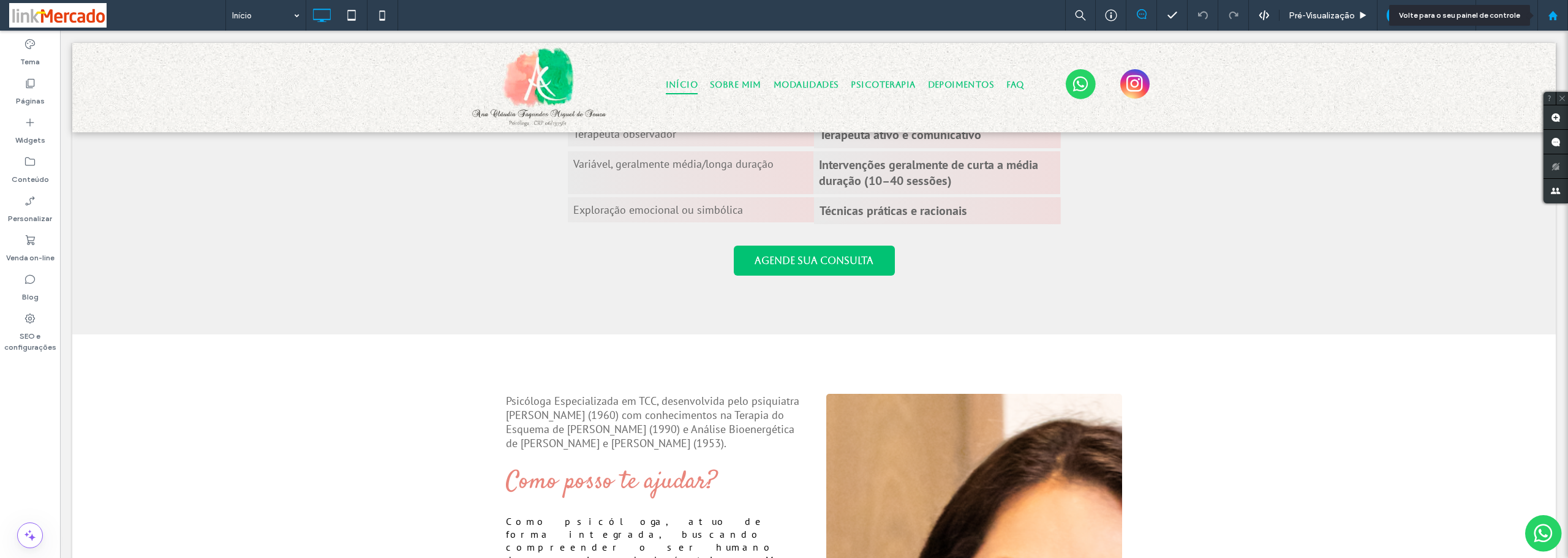
click at [1556, 19] on icon at bounding box center [1553, 15] width 10 height 10
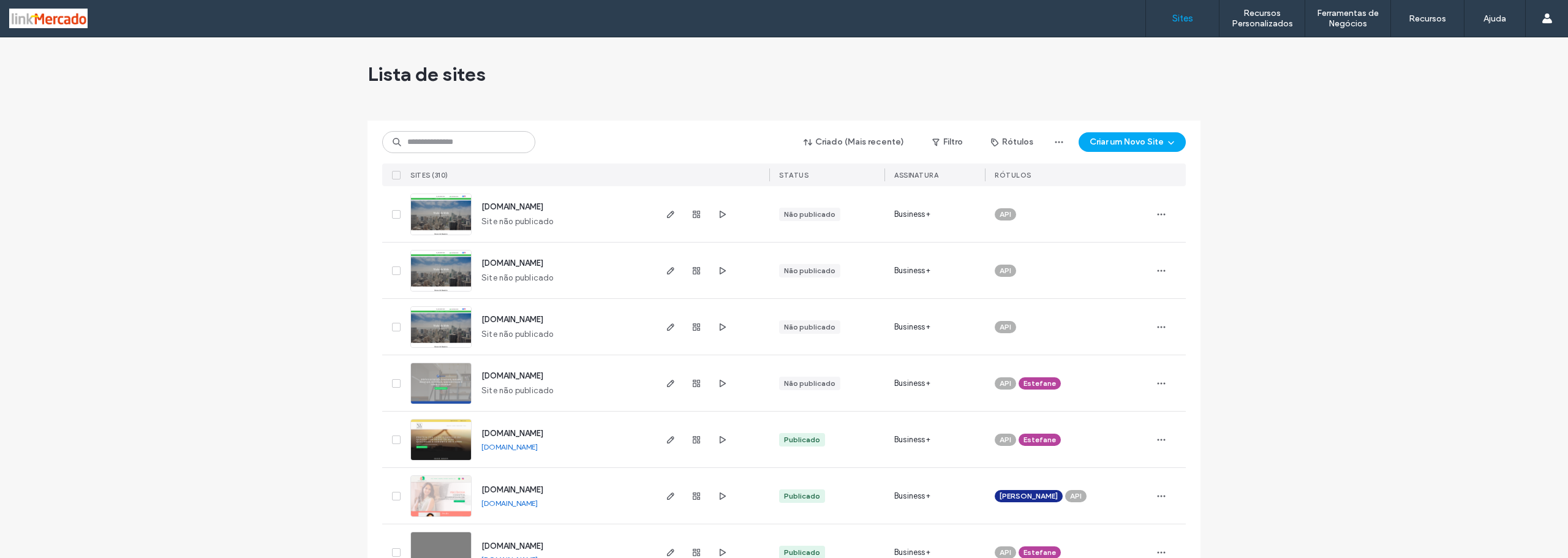
click at [528, 503] on link "[DOMAIN_NAME]" at bounding box center [509, 503] width 56 height 9
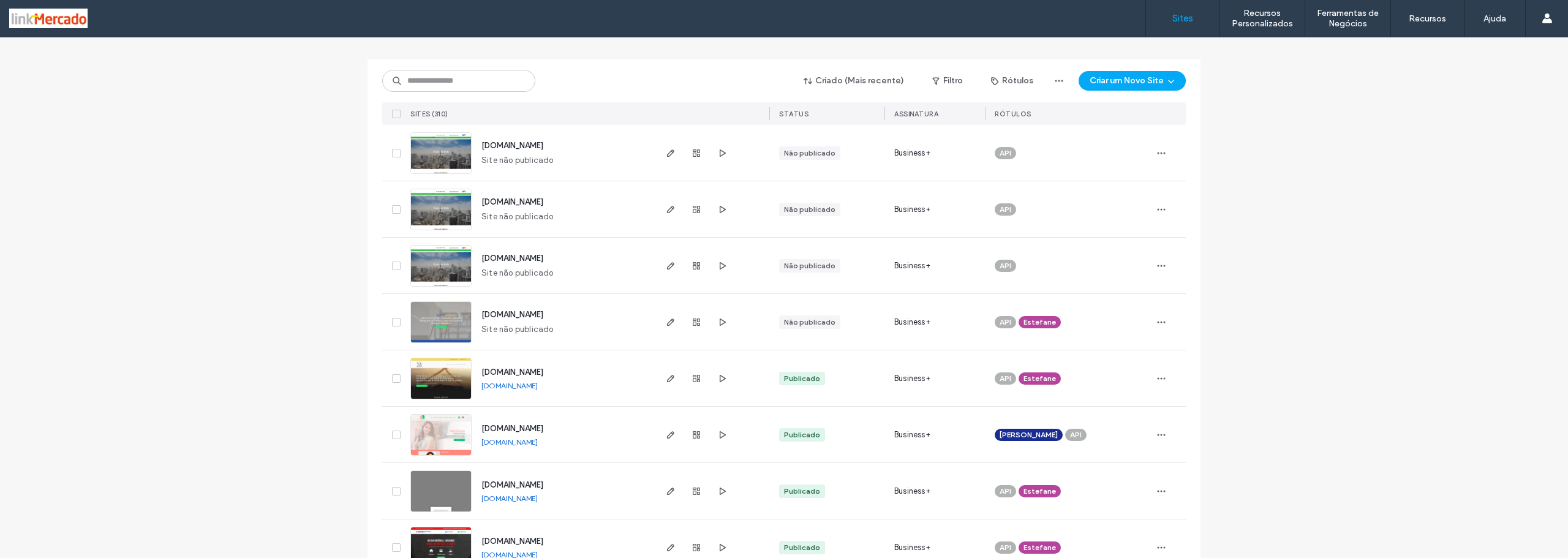
scroll to position [122, 0]
